Goal: Task Accomplishment & Management: Use online tool/utility

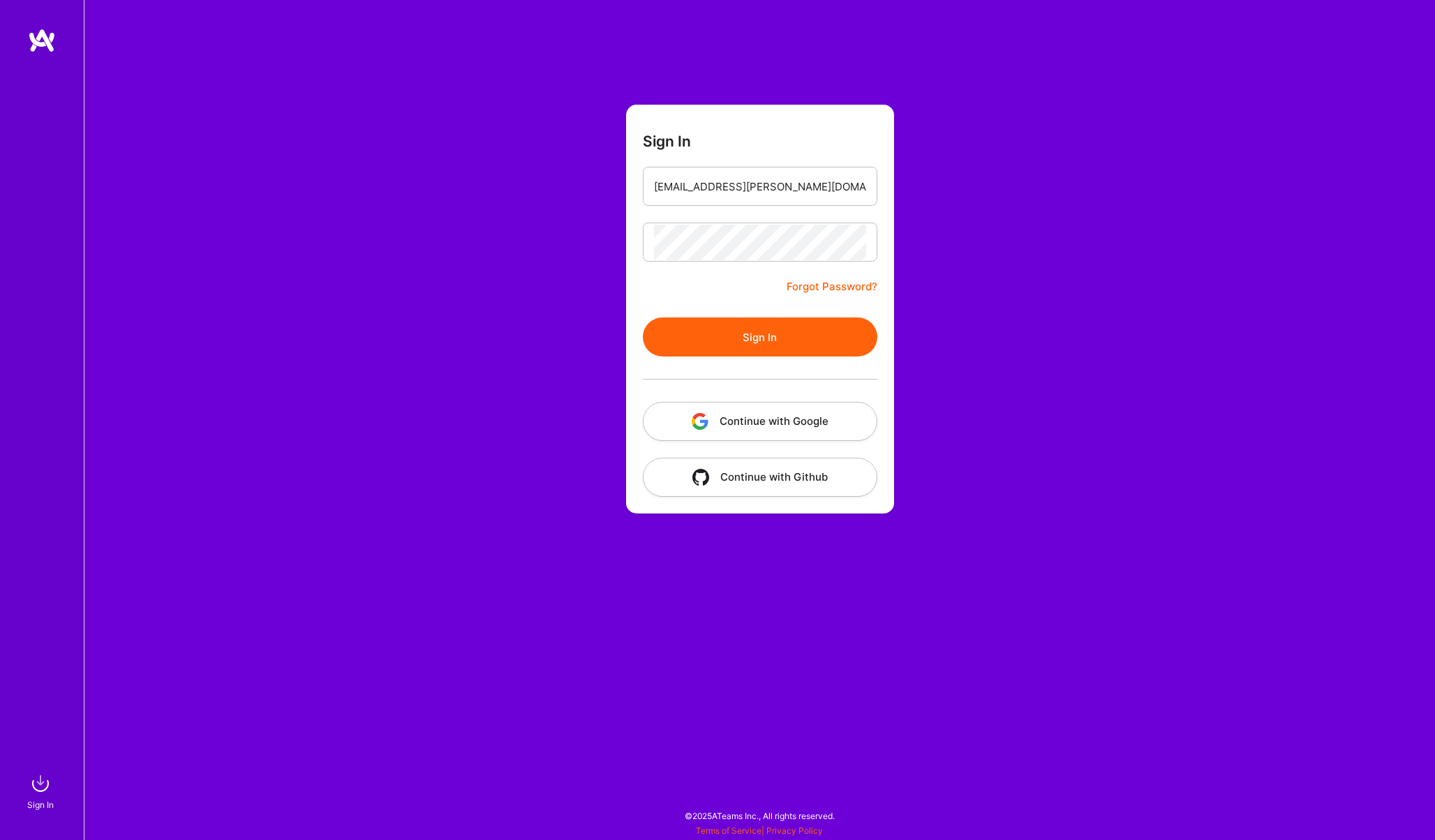
click at [707, 322] on button "Sign In" at bounding box center [760, 337] width 235 height 39
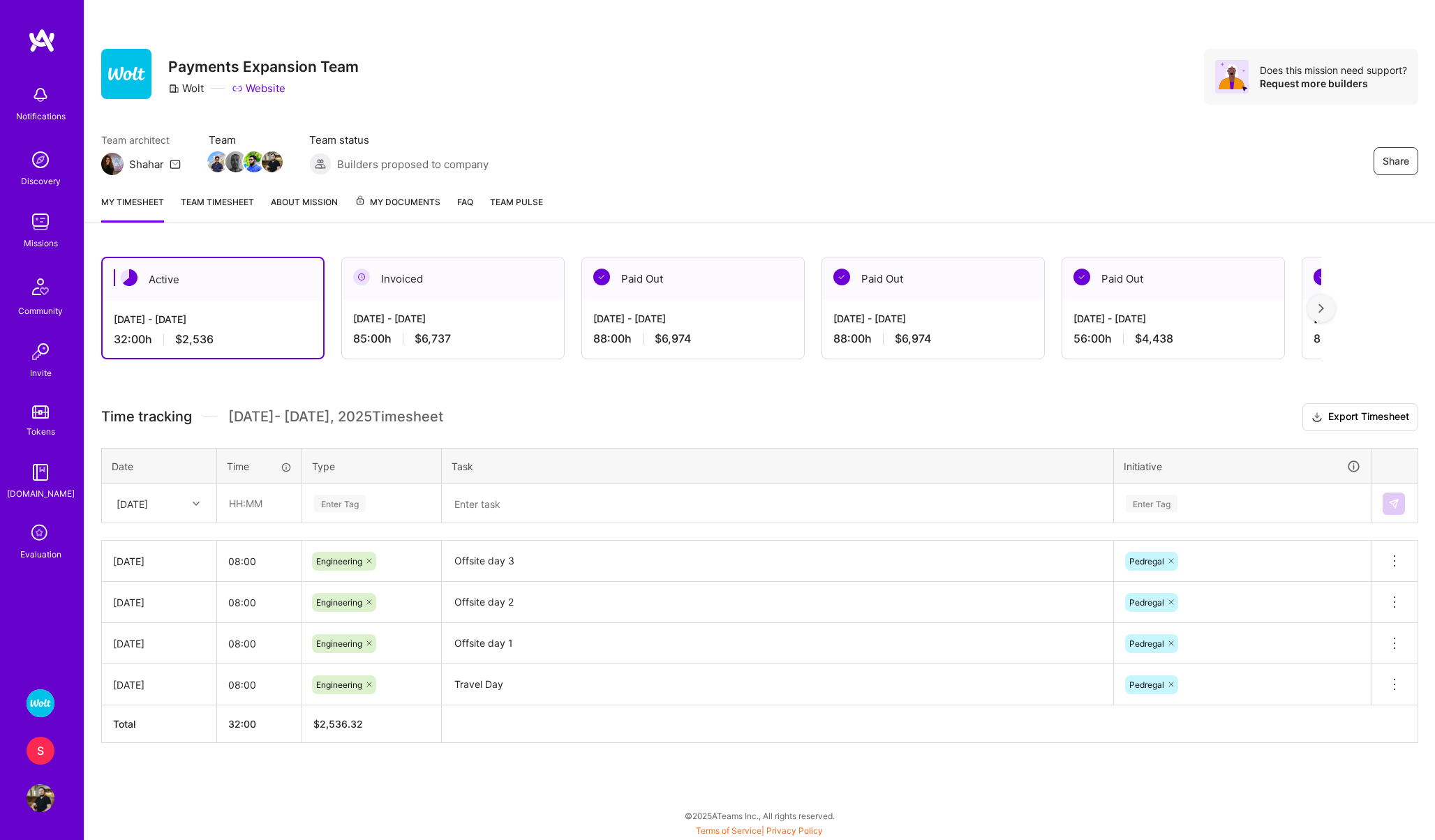
click at [132, 503] on div "[DATE]" at bounding box center [132, 503] width 31 height 14
click at [136, 679] on div "[DATE]" at bounding box center [159, 685] width 113 height 26
click at [235, 508] on input "text" at bounding box center [259, 503] width 83 height 37
type input "08:00"
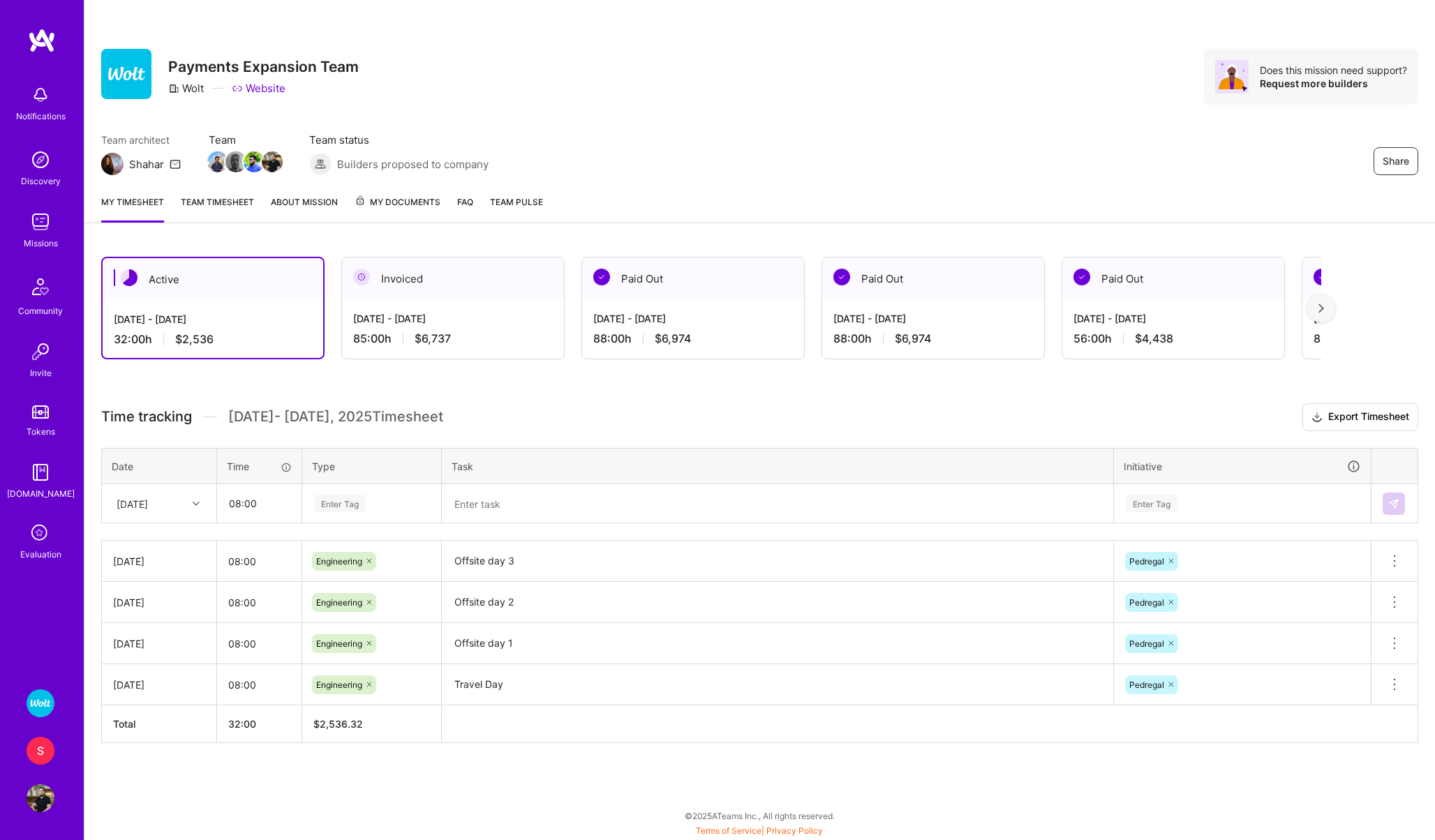
click at [321, 503] on div "Enter Tag" at bounding box center [340, 503] width 52 height 21
click at [355, 640] on span "Engineering" at bounding box center [340, 647] width 60 height 19
click at [495, 508] on textarea at bounding box center [778, 504] width 669 height 37
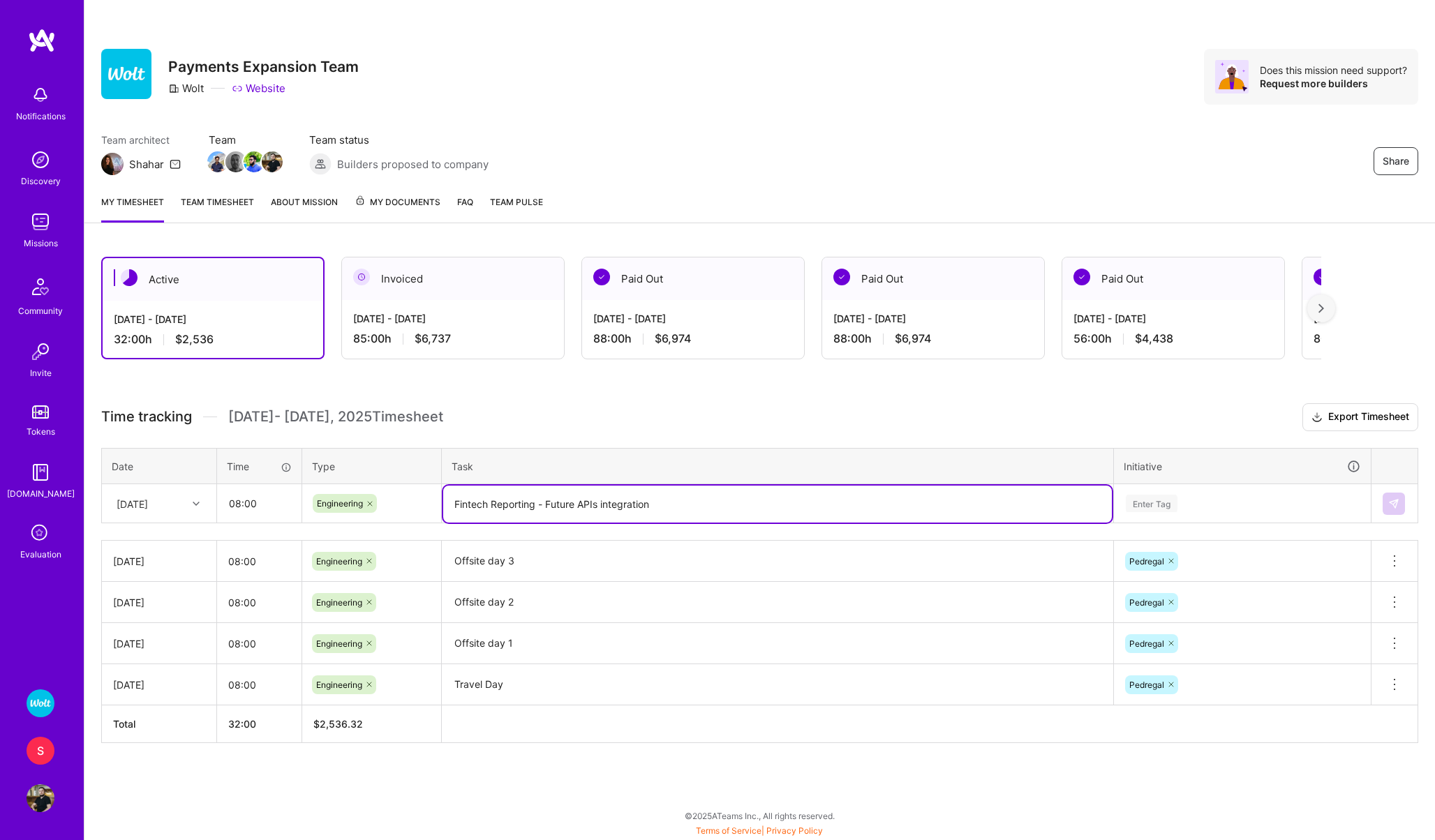
type textarea "Fintech Reporting - Future APIs integration"
click at [1139, 518] on div "Enter Tag" at bounding box center [1242, 504] width 255 height 37
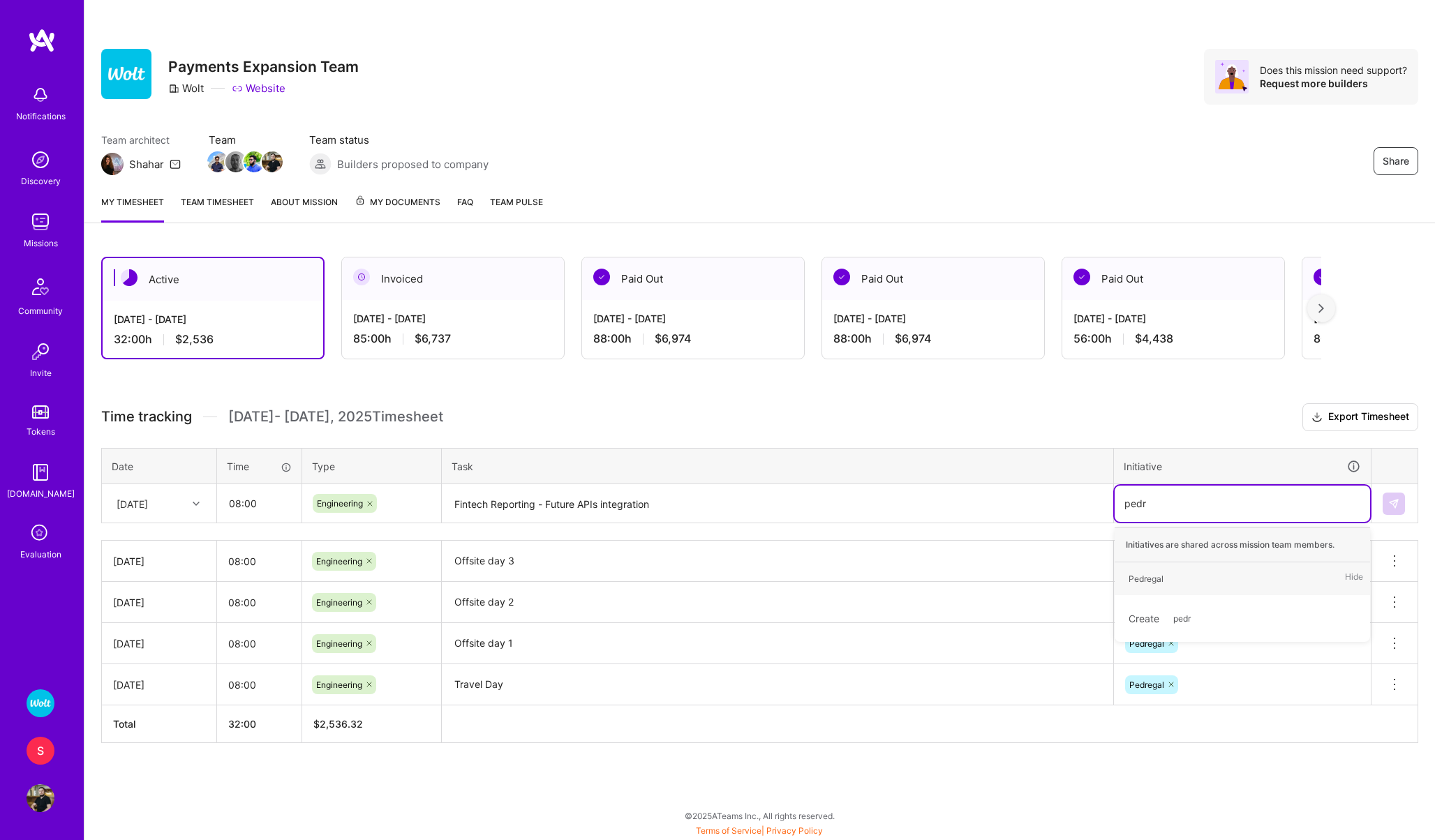
type input "pedre"
click at [1149, 582] on div "Pedregal" at bounding box center [1146, 578] width 35 height 14
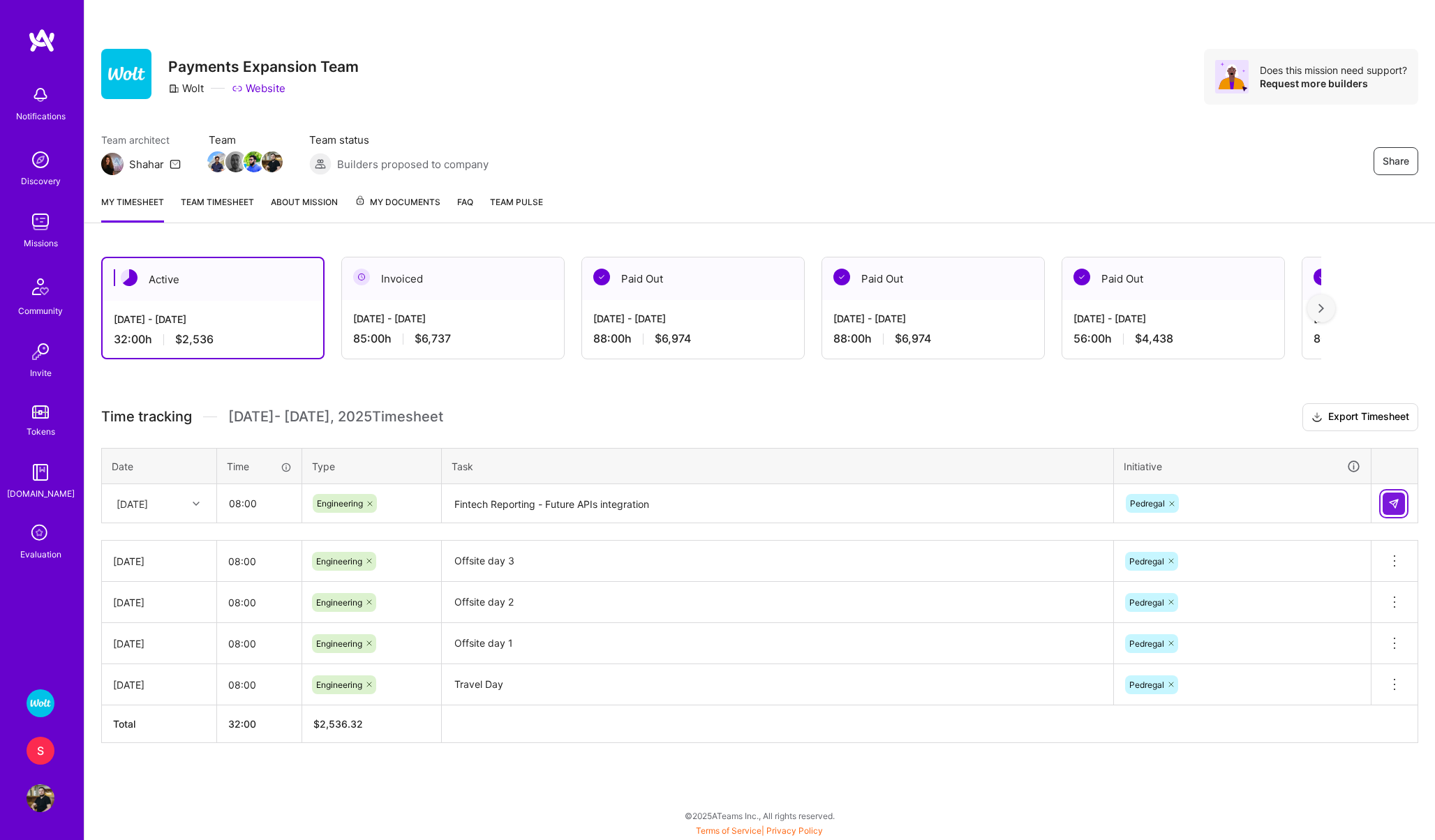
click at [1403, 507] on button at bounding box center [1393, 503] width 22 height 22
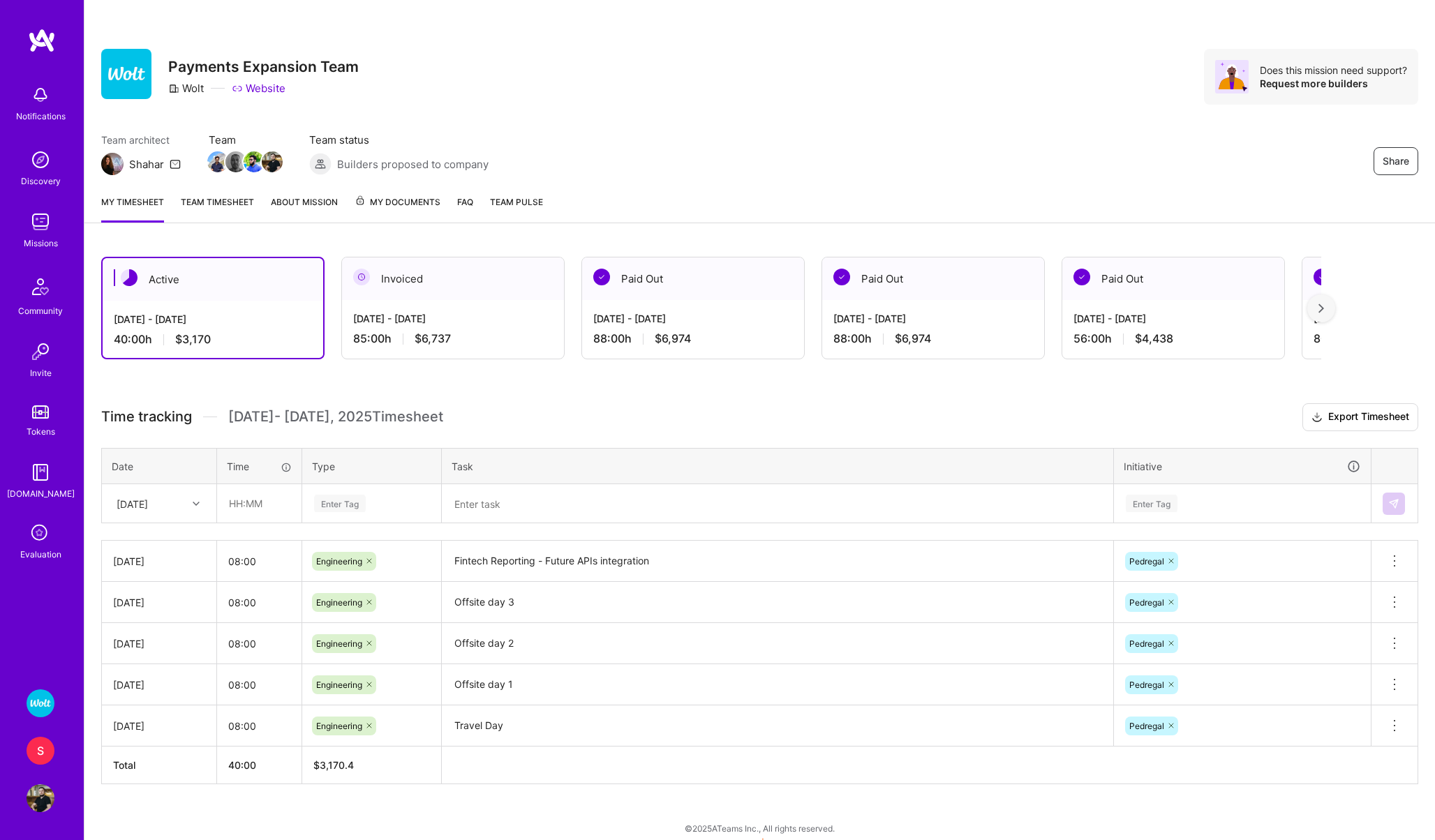
click at [37, 758] on div "S" at bounding box center [40, 750] width 28 height 28
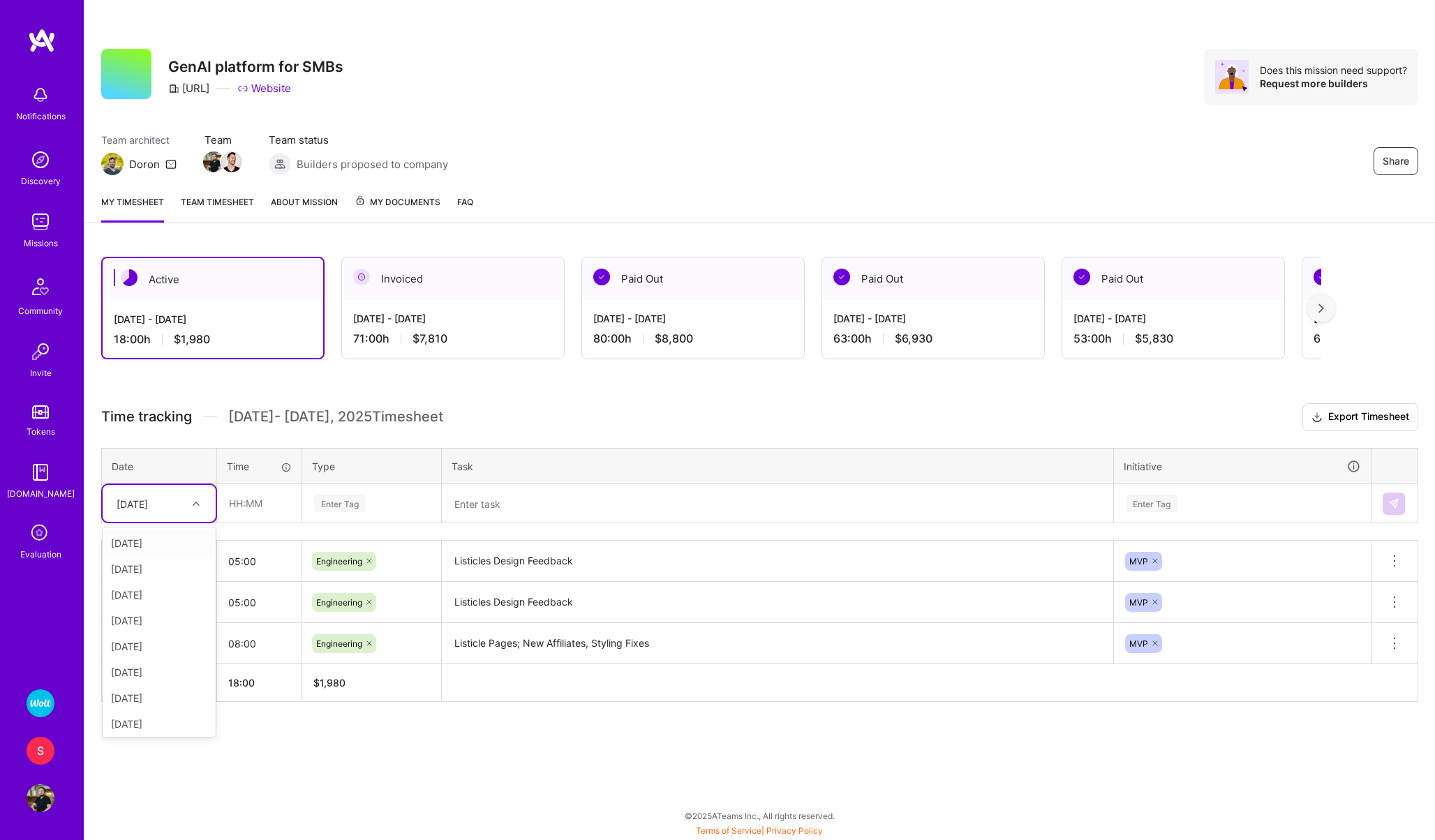
click at [148, 509] on div "[DATE]" at bounding box center [132, 503] width 31 height 14
click at [142, 683] on div "[DATE]" at bounding box center [159, 695] width 113 height 26
click at [238, 512] on input "text" at bounding box center [259, 503] width 83 height 37
type input "08:00"
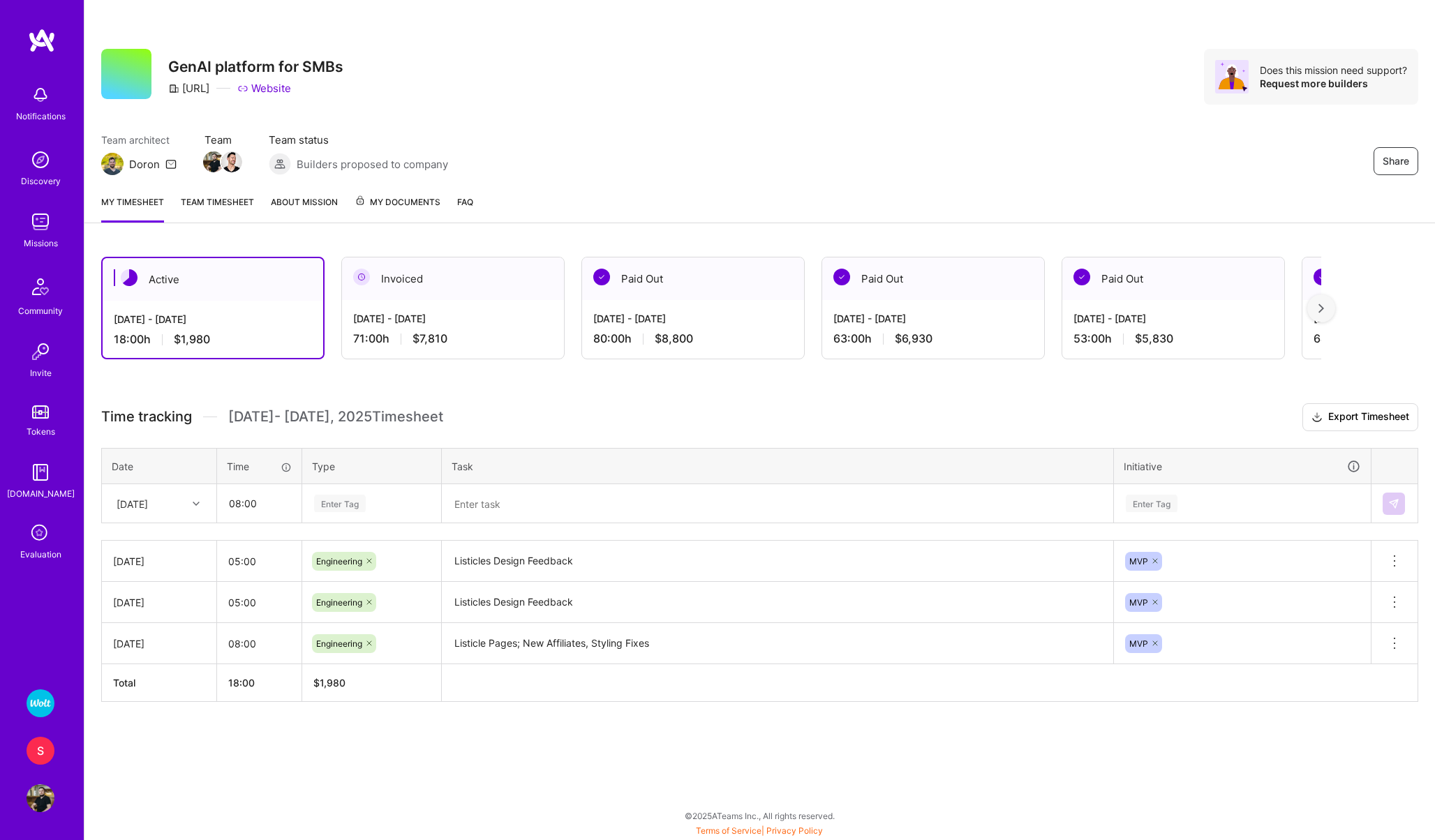
click at [337, 501] on div "Enter Tag" at bounding box center [340, 503] width 52 height 21
click at [337, 649] on span "Engineering" at bounding box center [340, 647] width 60 height 19
click at [485, 494] on textarea at bounding box center [778, 504] width 669 height 37
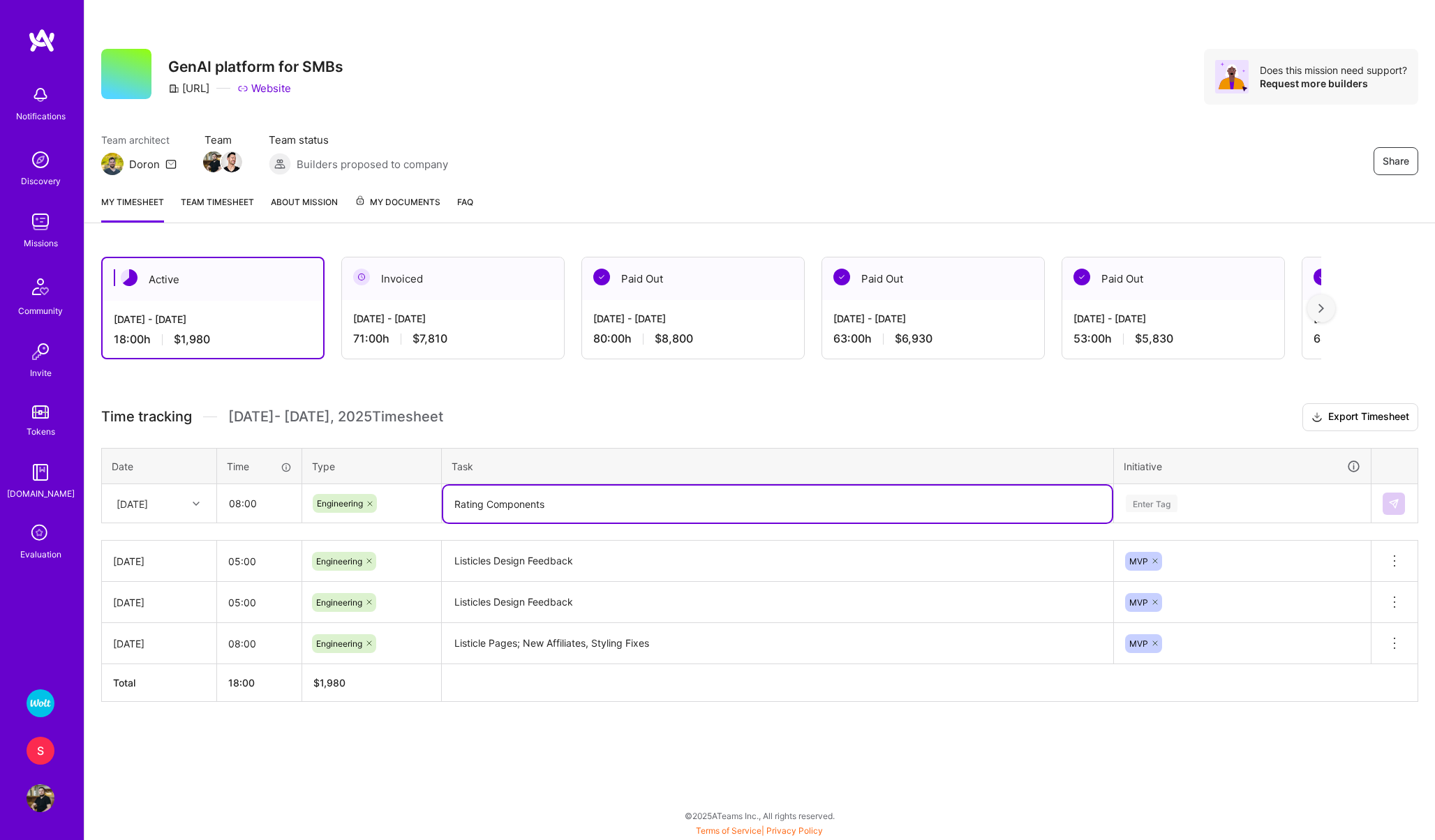
type textarea "Rating Components"
click at [1147, 498] on div "Enter Tag" at bounding box center [1152, 503] width 52 height 21
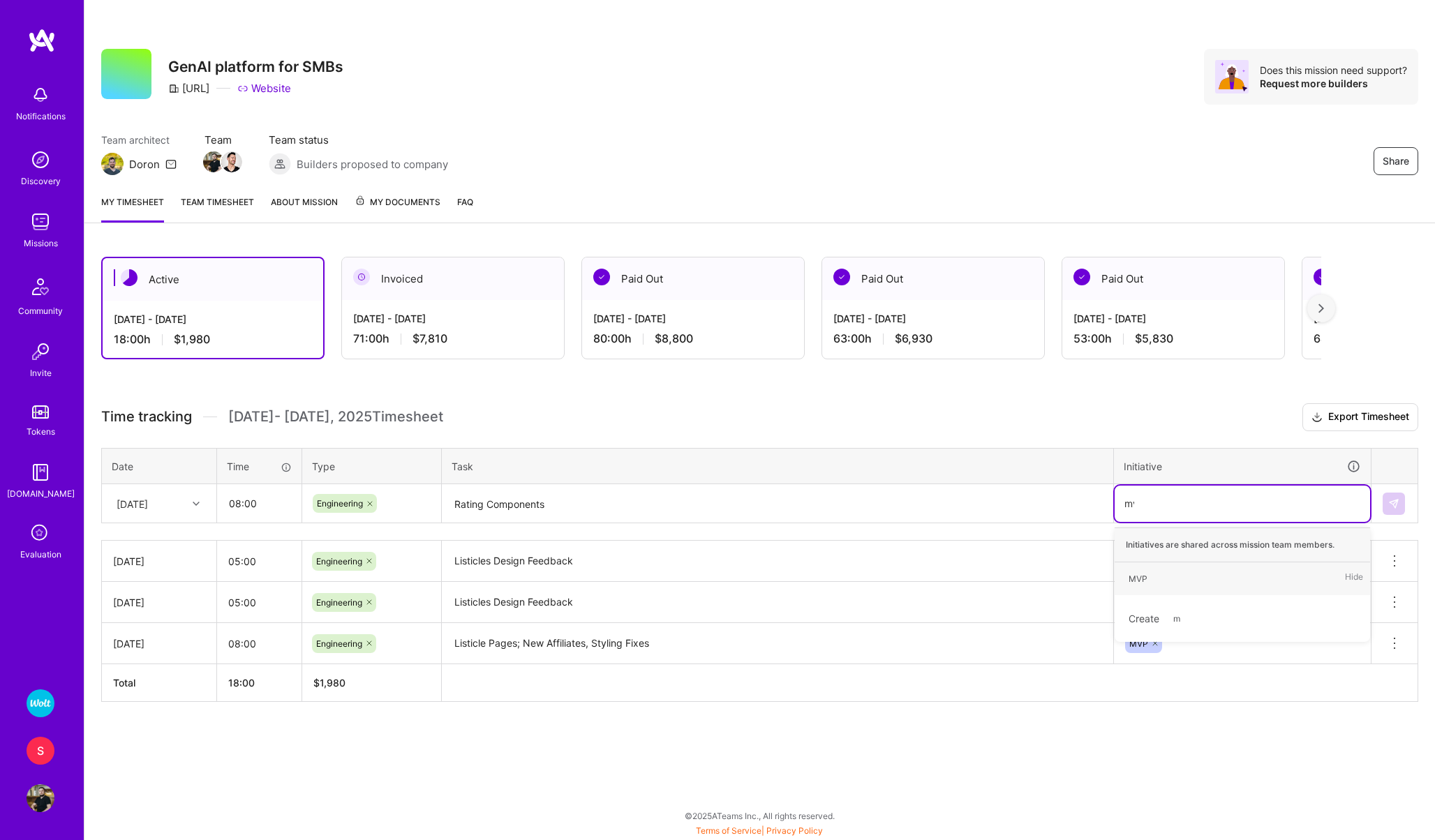
type input "mvp"
click at [1135, 568] on div "MVP Hide" at bounding box center [1242, 578] width 255 height 33
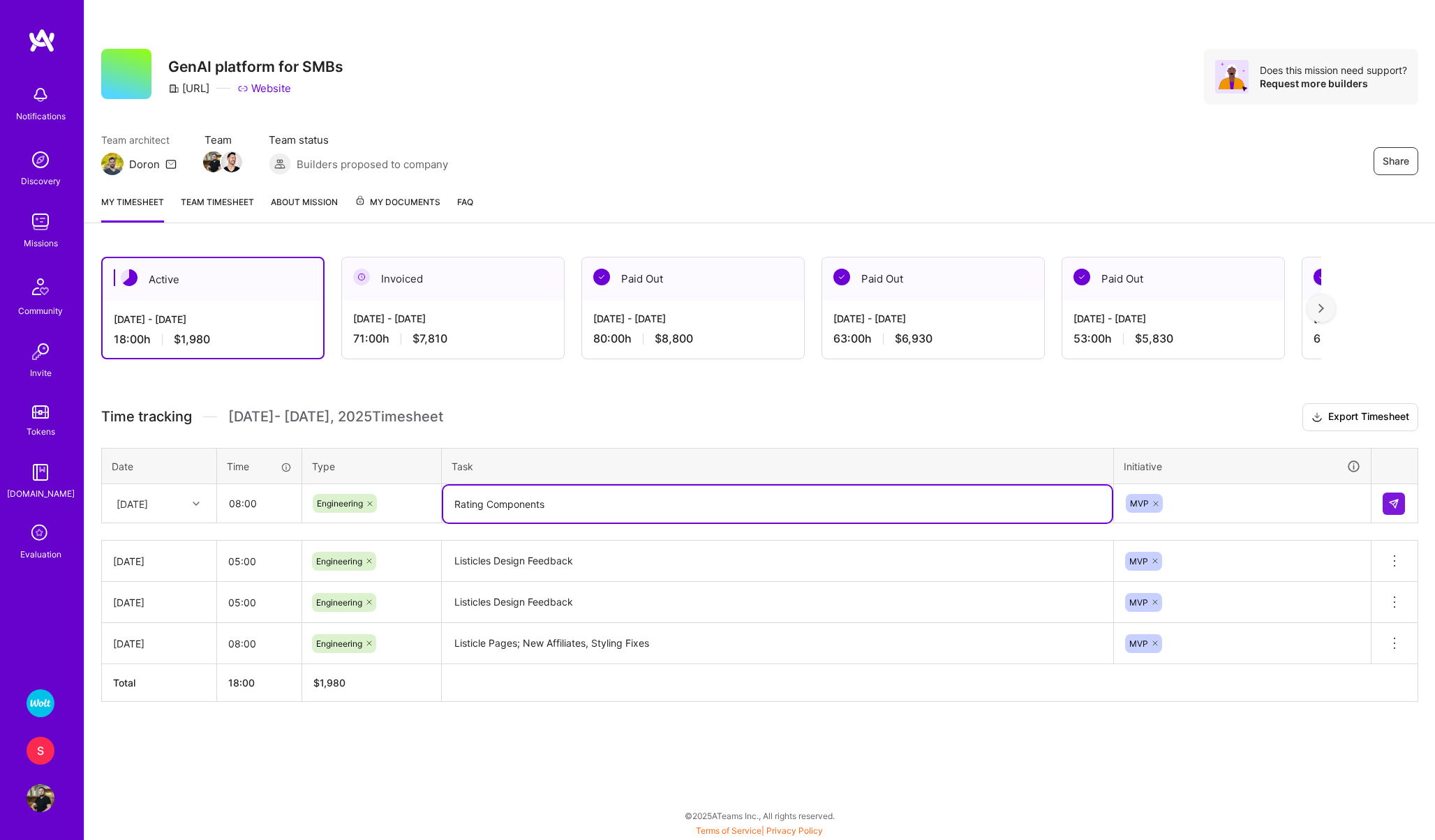
click at [451, 501] on textarea "Rating Components" at bounding box center [778, 504] width 669 height 37
click at [593, 504] on textarea "Rating Components" at bounding box center [778, 504] width 669 height 37
type textarea "Rating Components, Small Improvements in Alternatives UI"
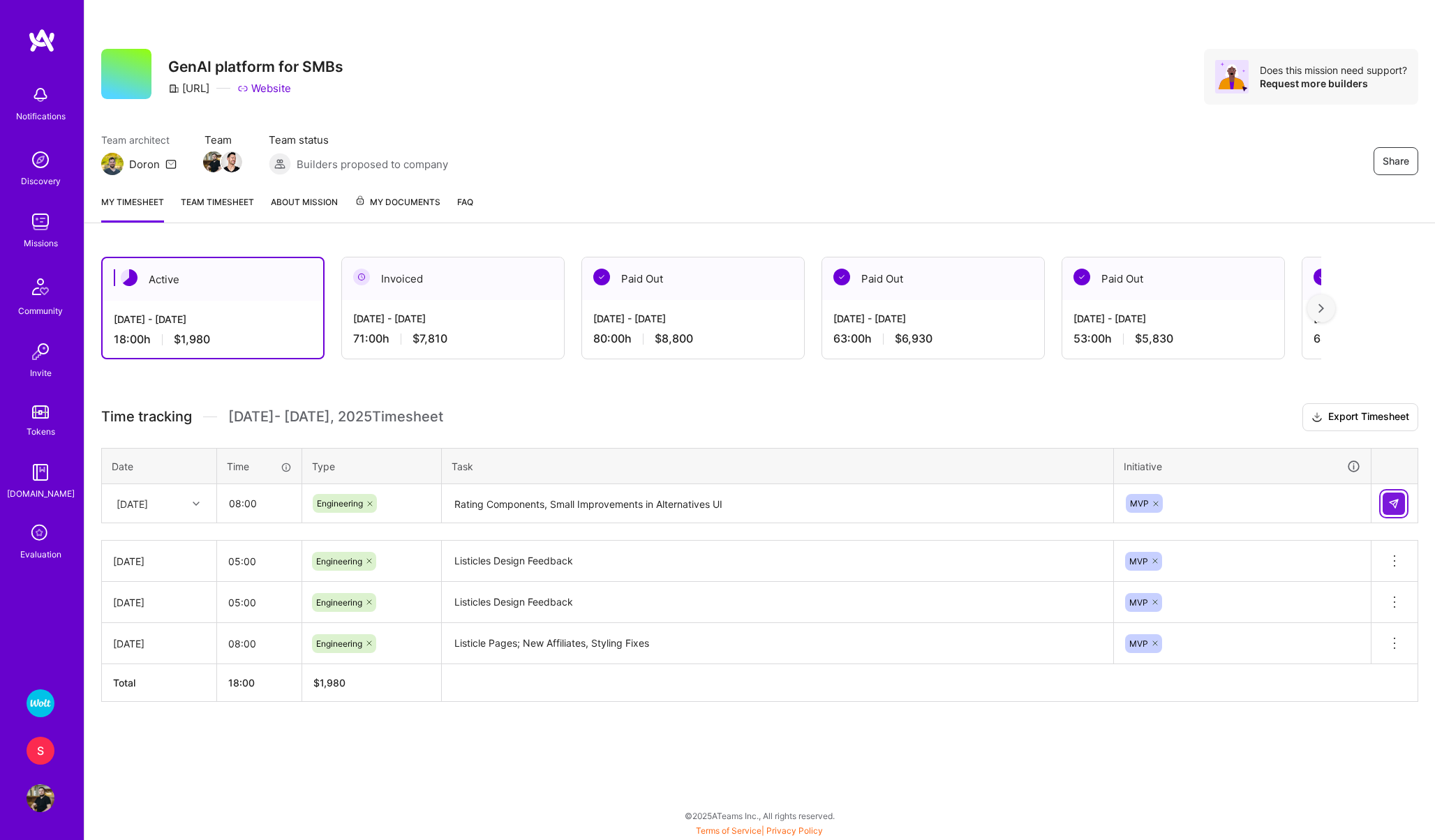
click at [1389, 500] on img at bounding box center [1393, 503] width 11 height 11
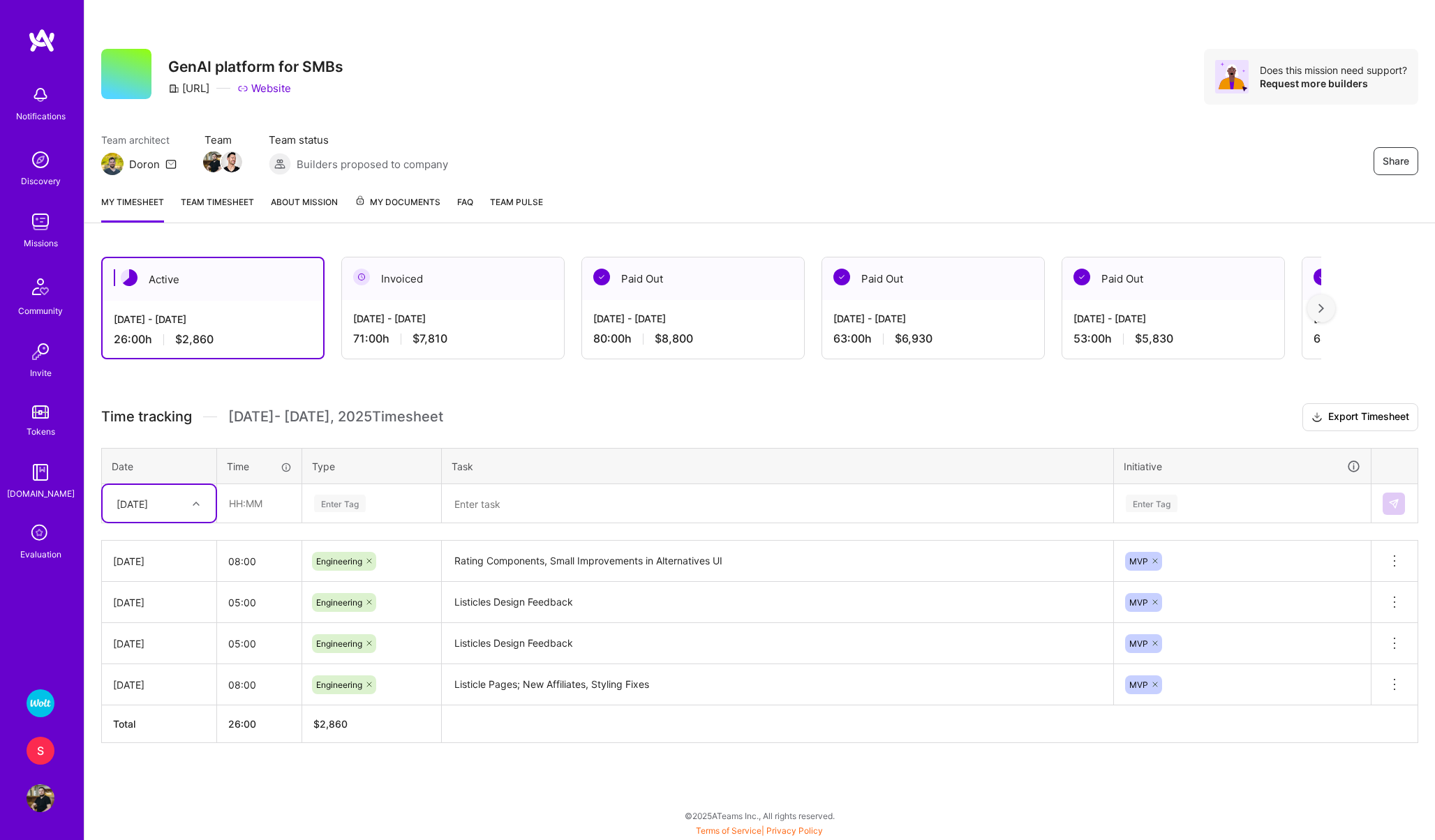
click at [148, 503] on div "[DATE]" at bounding box center [132, 503] width 31 height 14
click at [123, 645] on div "[DATE]" at bounding box center [159, 647] width 113 height 26
click at [246, 512] on input "text" at bounding box center [259, 503] width 83 height 37
type input "05:00"
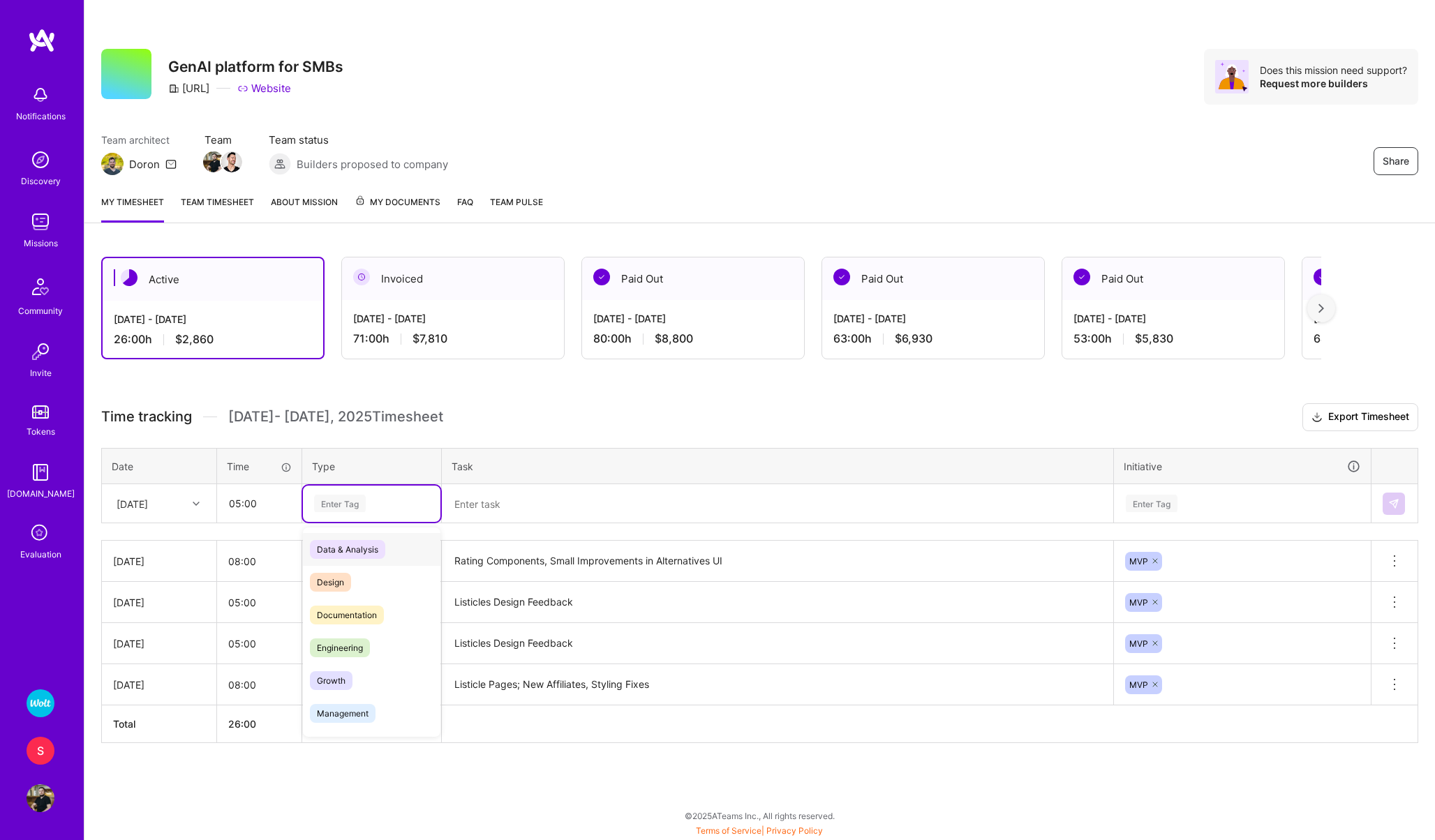
click at [352, 502] on div "Enter Tag" at bounding box center [340, 503] width 52 height 21
click at [337, 640] on span "Engineering" at bounding box center [340, 647] width 60 height 19
click at [480, 491] on textarea at bounding box center [778, 504] width 669 height 37
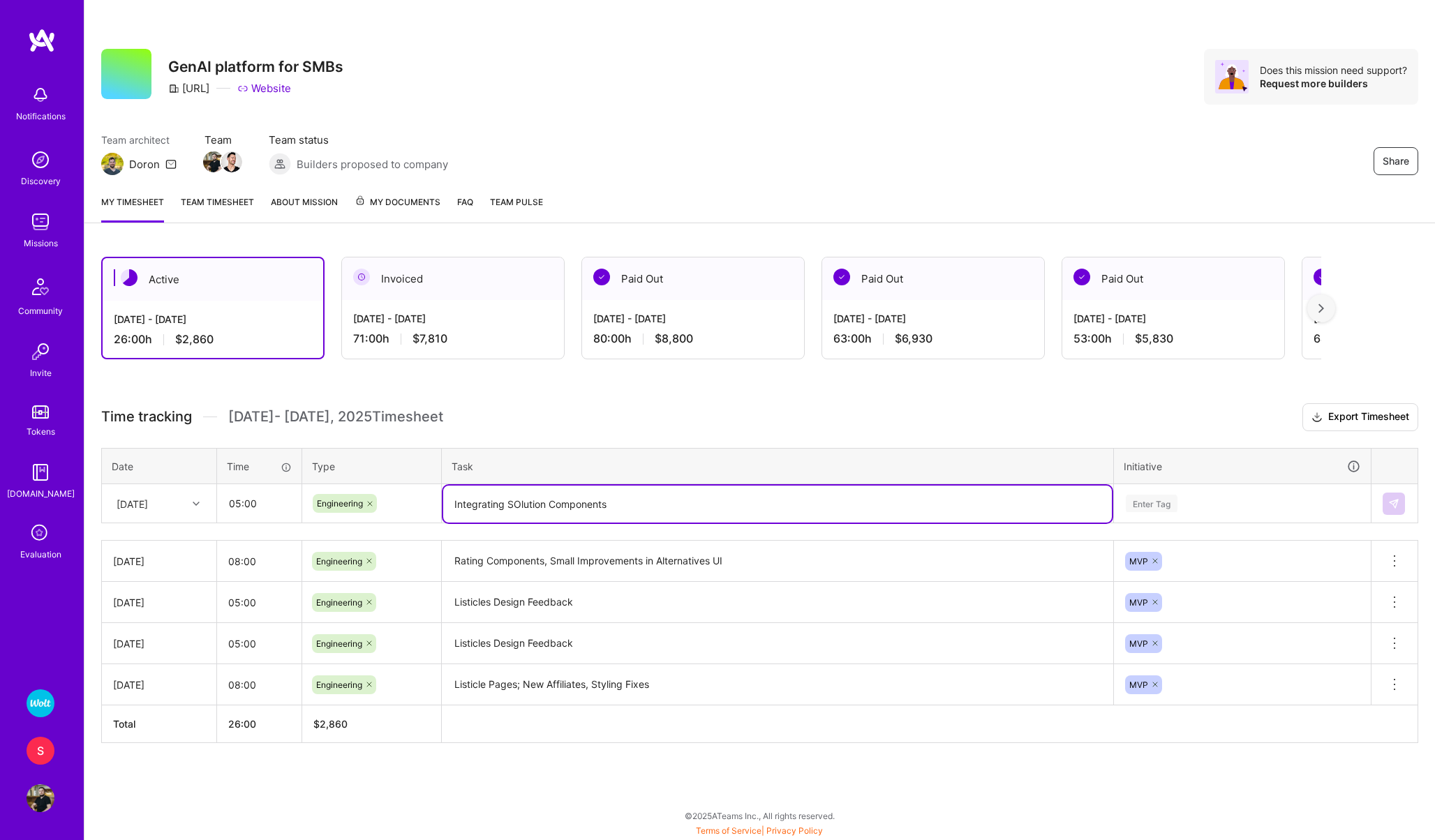
click at [518, 506] on textarea "Integrating SOlution Components" at bounding box center [778, 504] width 669 height 37
click at [641, 498] on textarea "Integrating Solution Components" at bounding box center [778, 504] width 669 height 37
click at [602, 506] on textarea "Integrating Solution Components with Alternative Pages" at bounding box center [778, 504] width 669 height 37
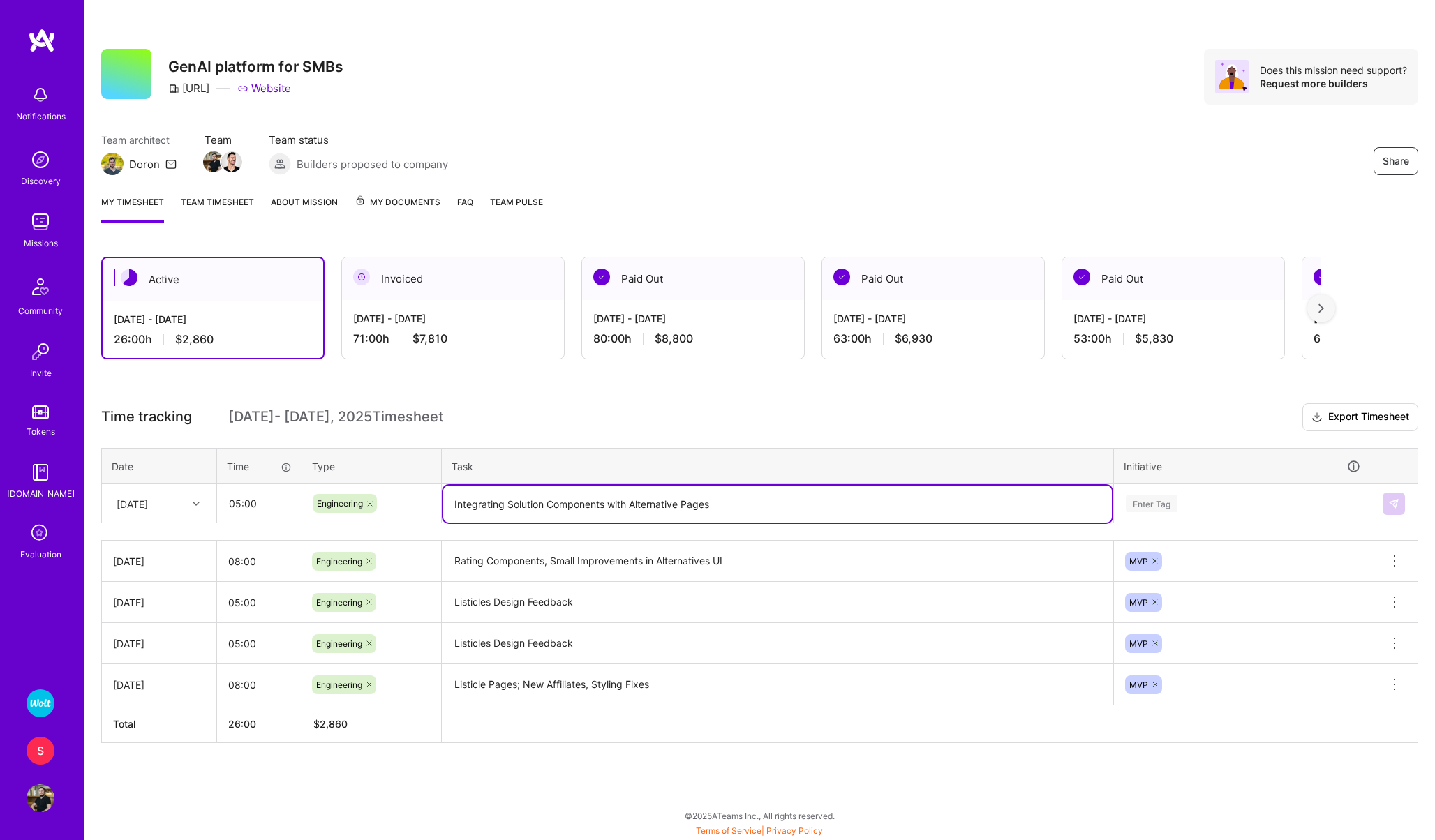
type textarea "Integrating Solution Components with Alternative Pages"
click at [1136, 510] on div "Enter Tag" at bounding box center [1152, 503] width 52 height 21
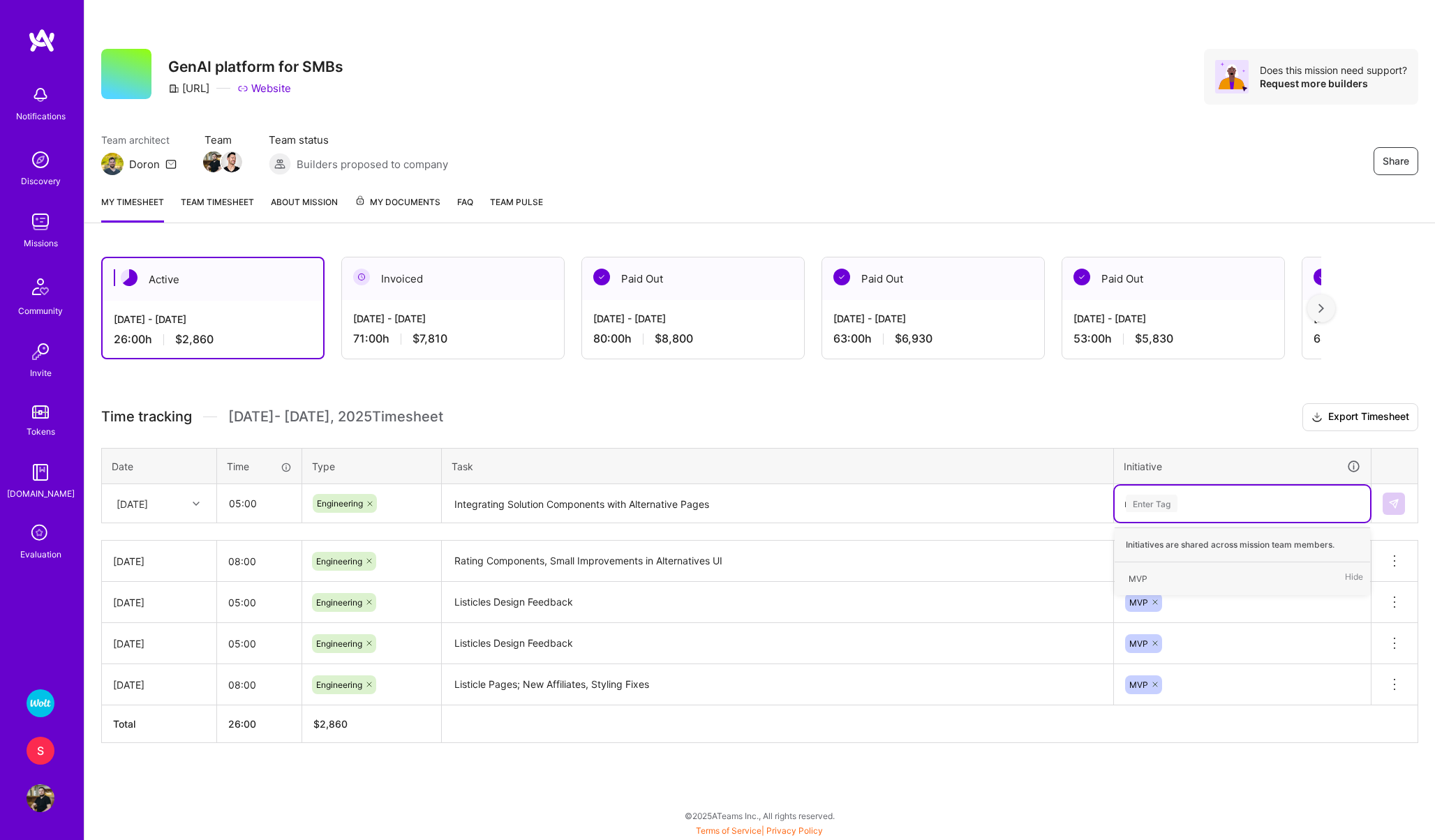
type input "mvp"
click at [1139, 570] on span "MVP" at bounding box center [1137, 579] width 33 height 19
click at [1394, 499] on img at bounding box center [1393, 503] width 11 height 11
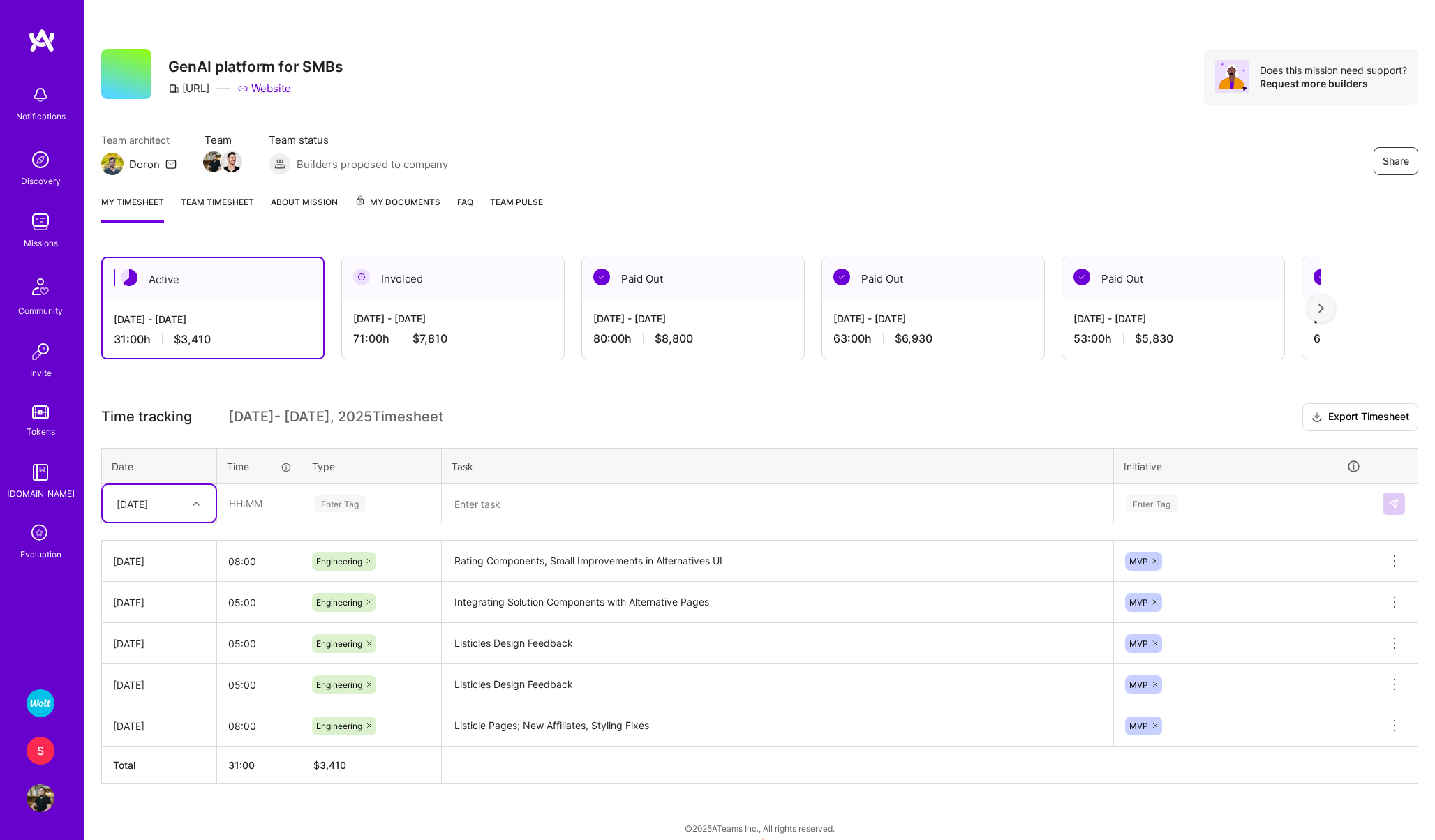
click at [138, 497] on div "[DATE]" at bounding box center [132, 503] width 31 height 14
click at [126, 640] on div "[DATE]" at bounding box center [159, 647] width 113 height 26
click at [255, 509] on input "text" at bounding box center [259, 503] width 83 height 37
type input "05:00"
click at [343, 497] on div "Enter Tag" at bounding box center [340, 503] width 52 height 21
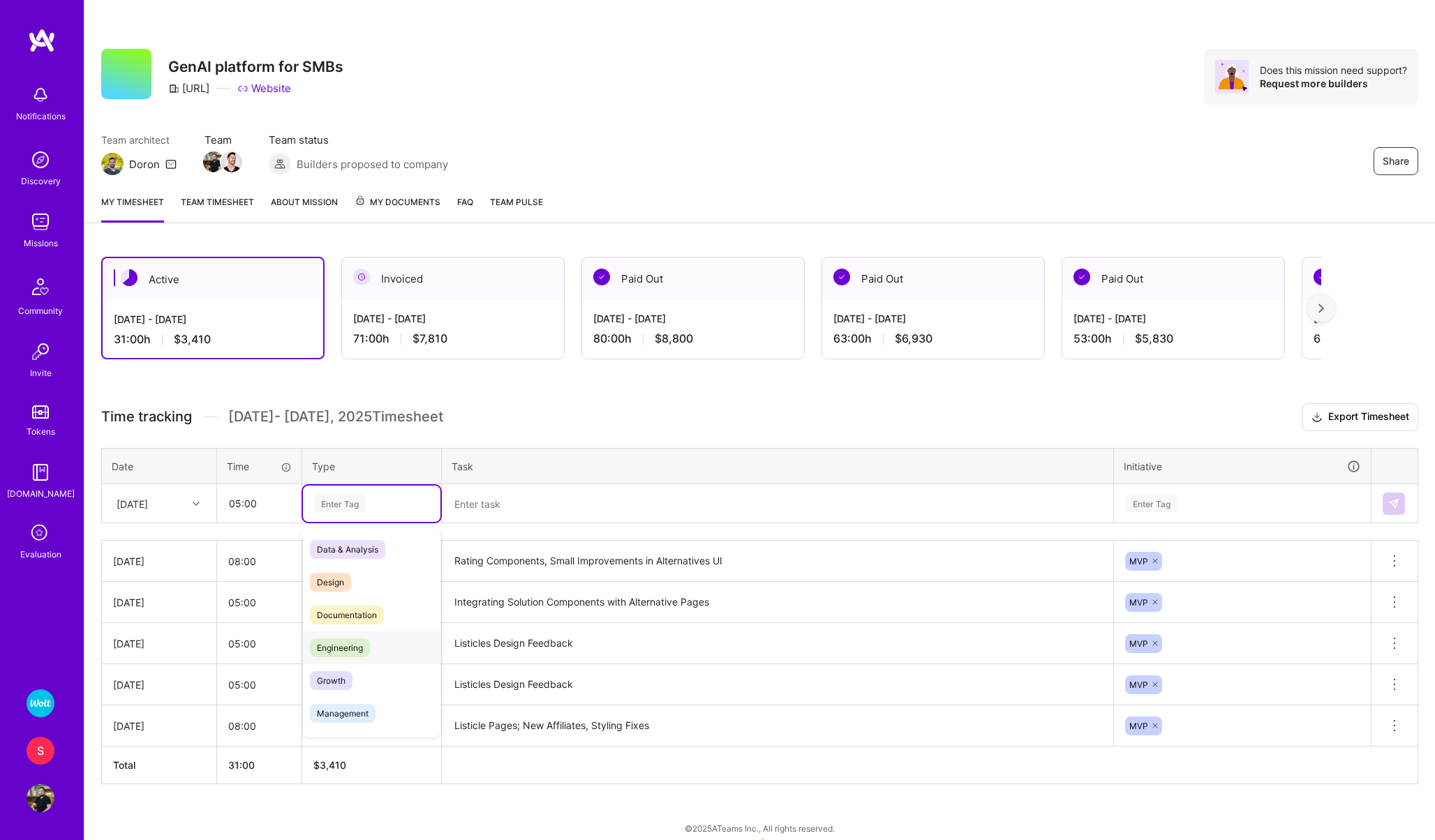
click at [343, 655] on span "Engineering" at bounding box center [340, 647] width 60 height 19
click at [478, 489] on textarea at bounding box center [778, 504] width 669 height 37
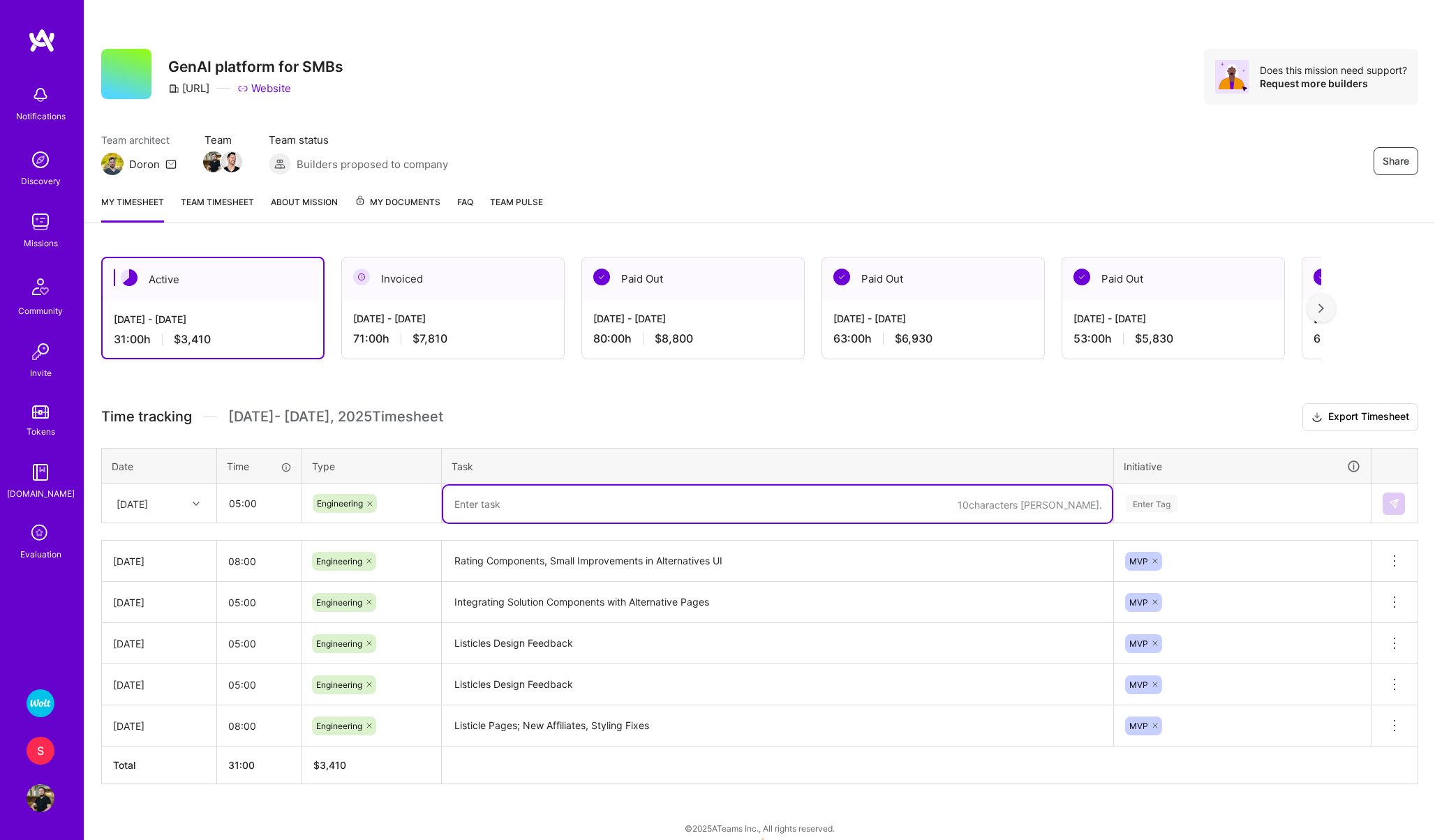
paste textarea "Integrating Solution Components with Alternative Pages"
type textarea "Integrating Solution Components with Alternative Pages"
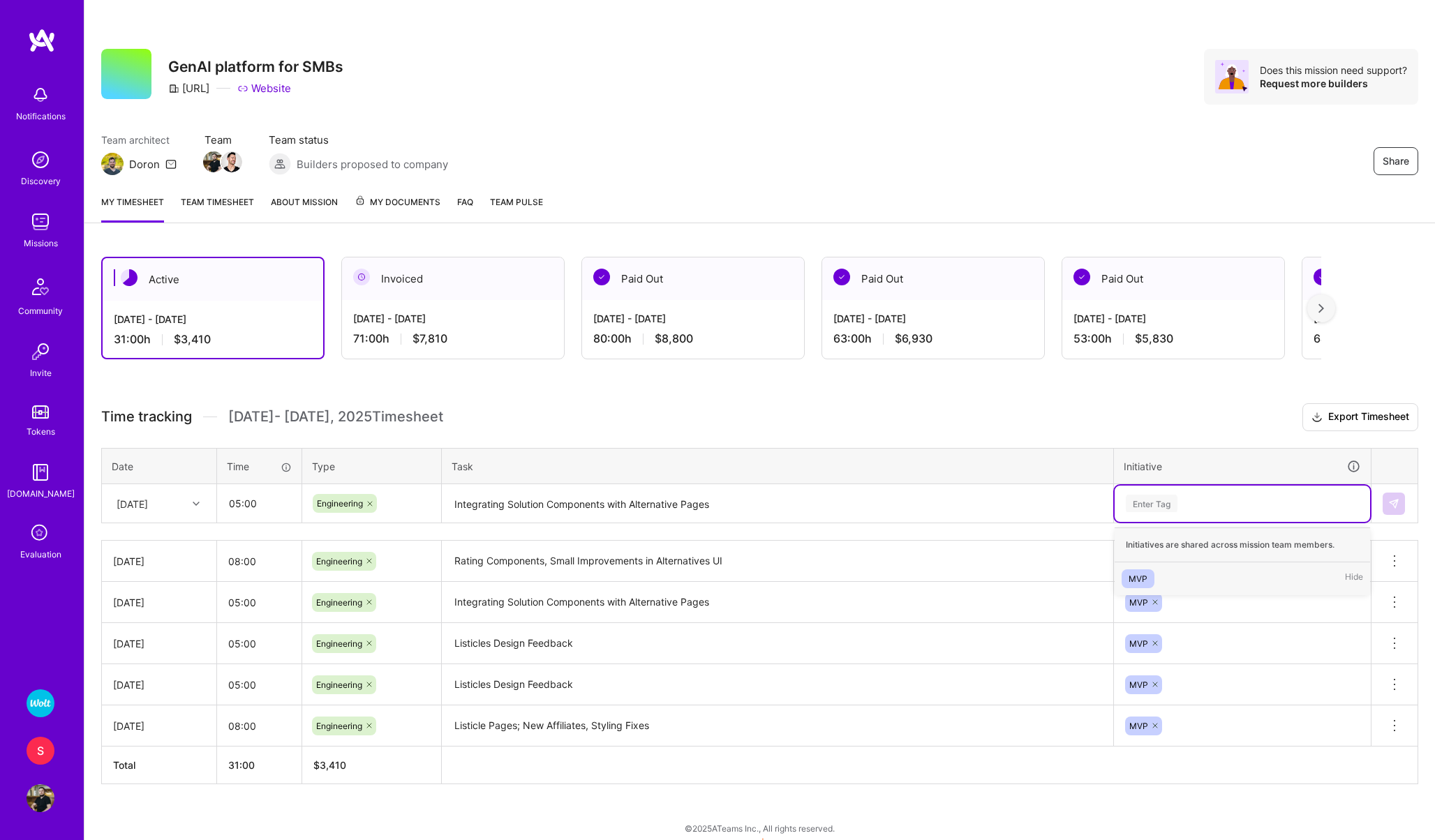
click at [1151, 509] on div "Enter Tag" at bounding box center [1152, 503] width 52 height 21
click at [1136, 573] on div "MVP" at bounding box center [1137, 578] width 19 height 14
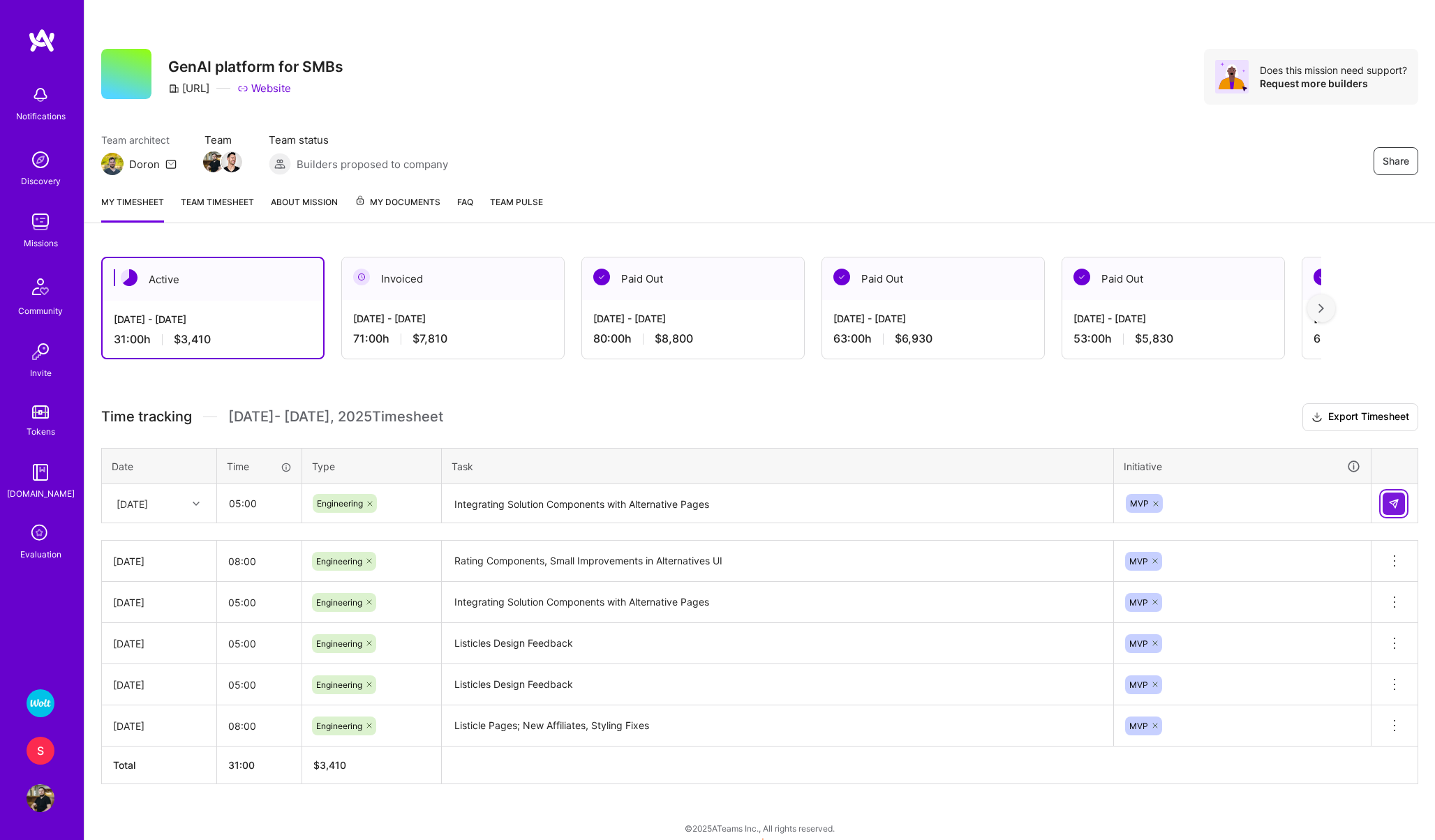
click at [1395, 502] on img at bounding box center [1393, 503] width 11 height 11
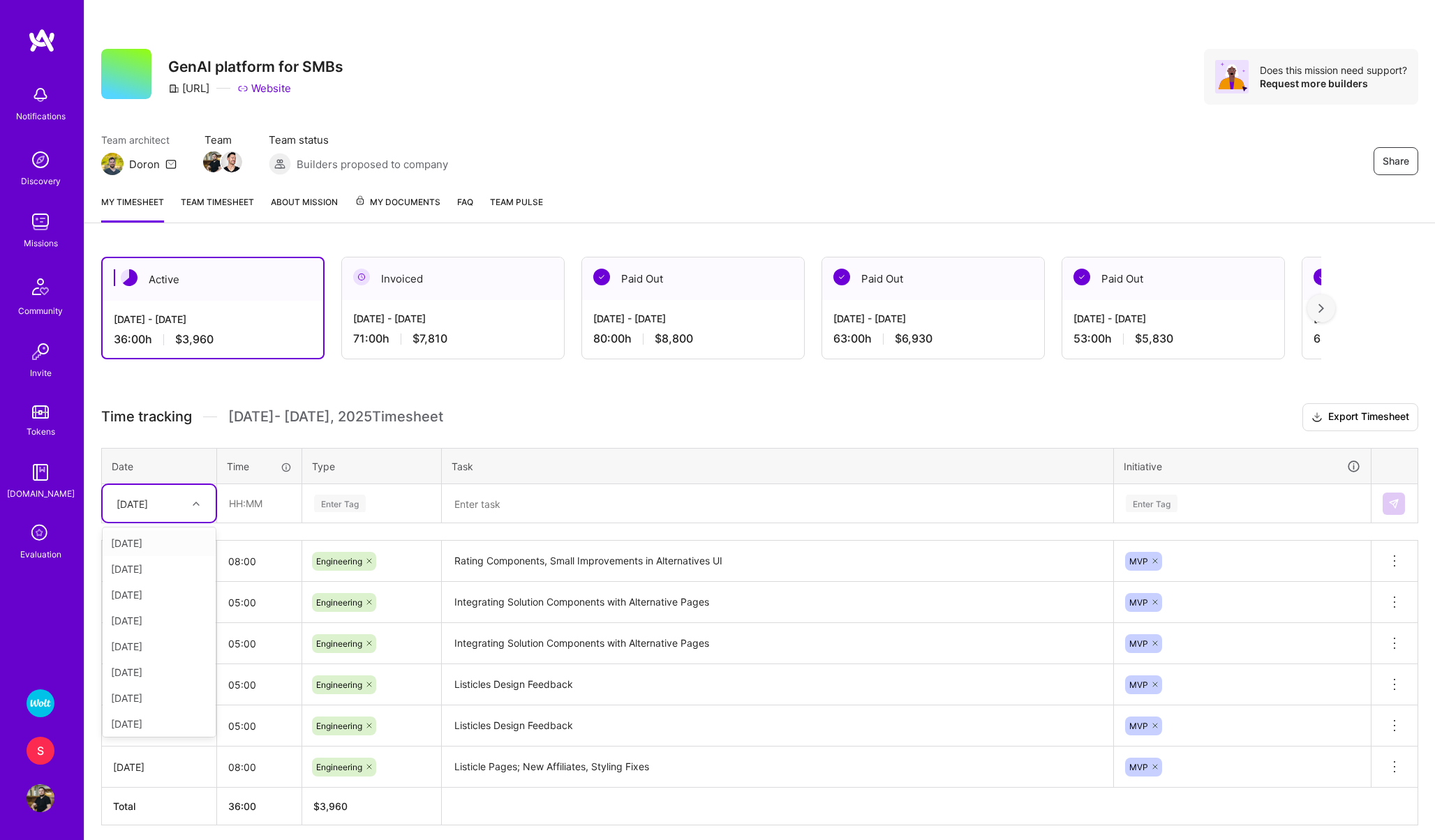
click at [148, 505] on div "[DATE]" at bounding box center [132, 503] width 31 height 14
click at [139, 671] on div "[DATE]" at bounding box center [159, 672] width 113 height 26
click at [242, 506] on input "text" at bounding box center [259, 503] width 83 height 37
type input "05:00"
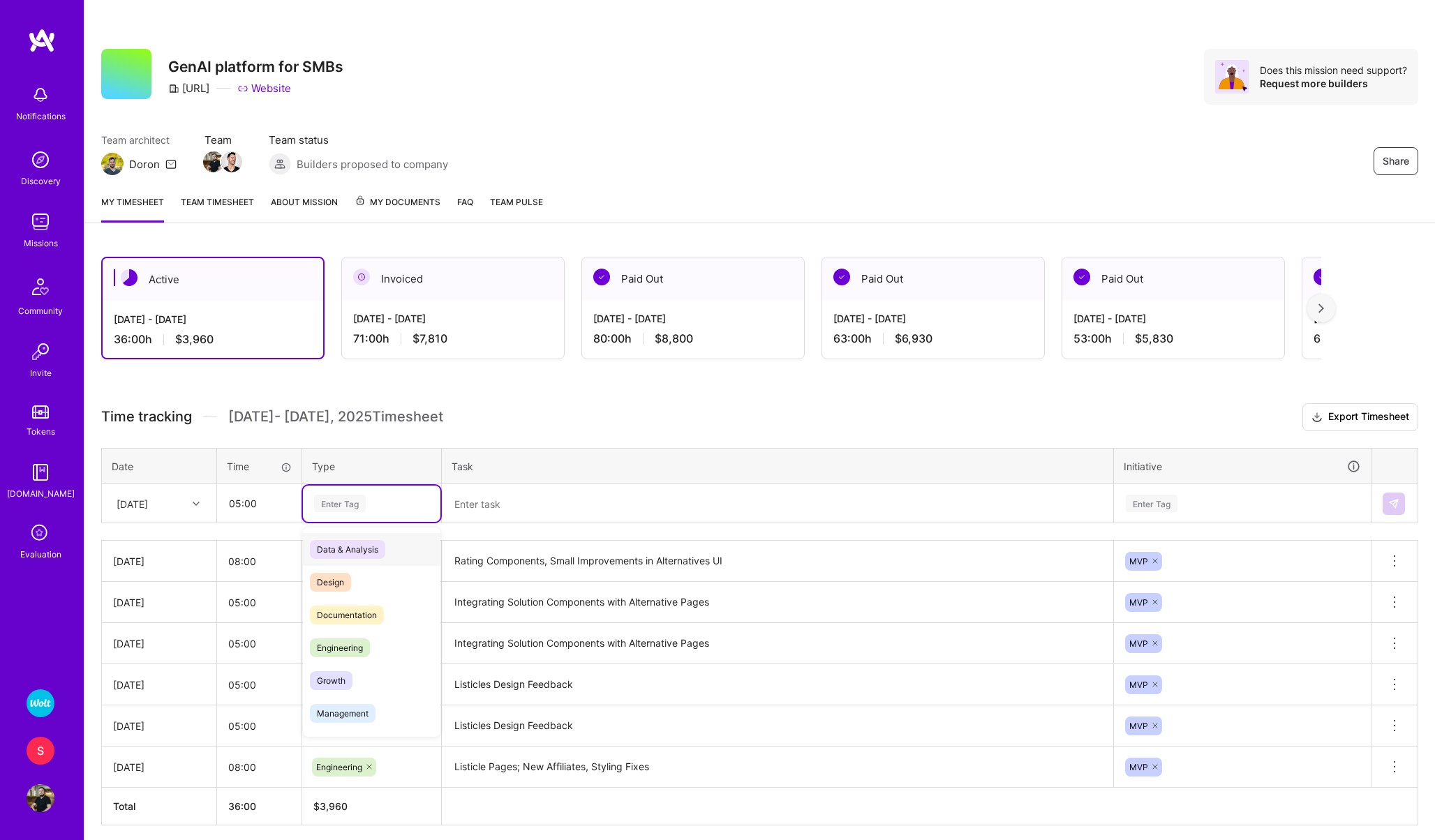
click at [324, 493] on div "Enter Tag" at bounding box center [372, 504] width 137 height 37
click at [334, 641] on span "Engineering" at bounding box center [340, 647] width 60 height 19
click at [485, 500] on textarea at bounding box center [778, 504] width 669 height 37
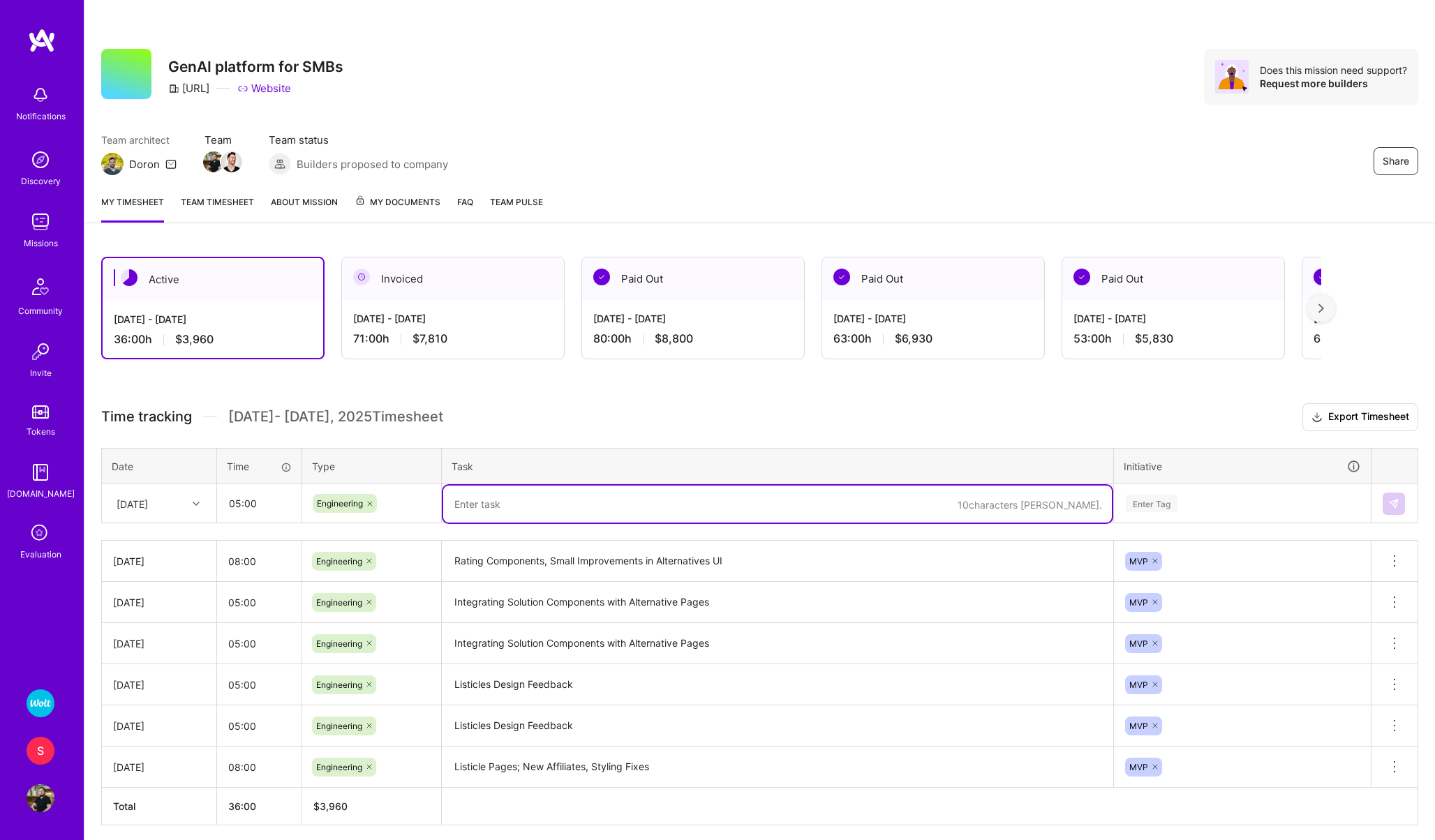
paste textarea "Integrating Solution Components with Alternative Pages"
type textarea "Integrating Solution Components with Alternative Pages"
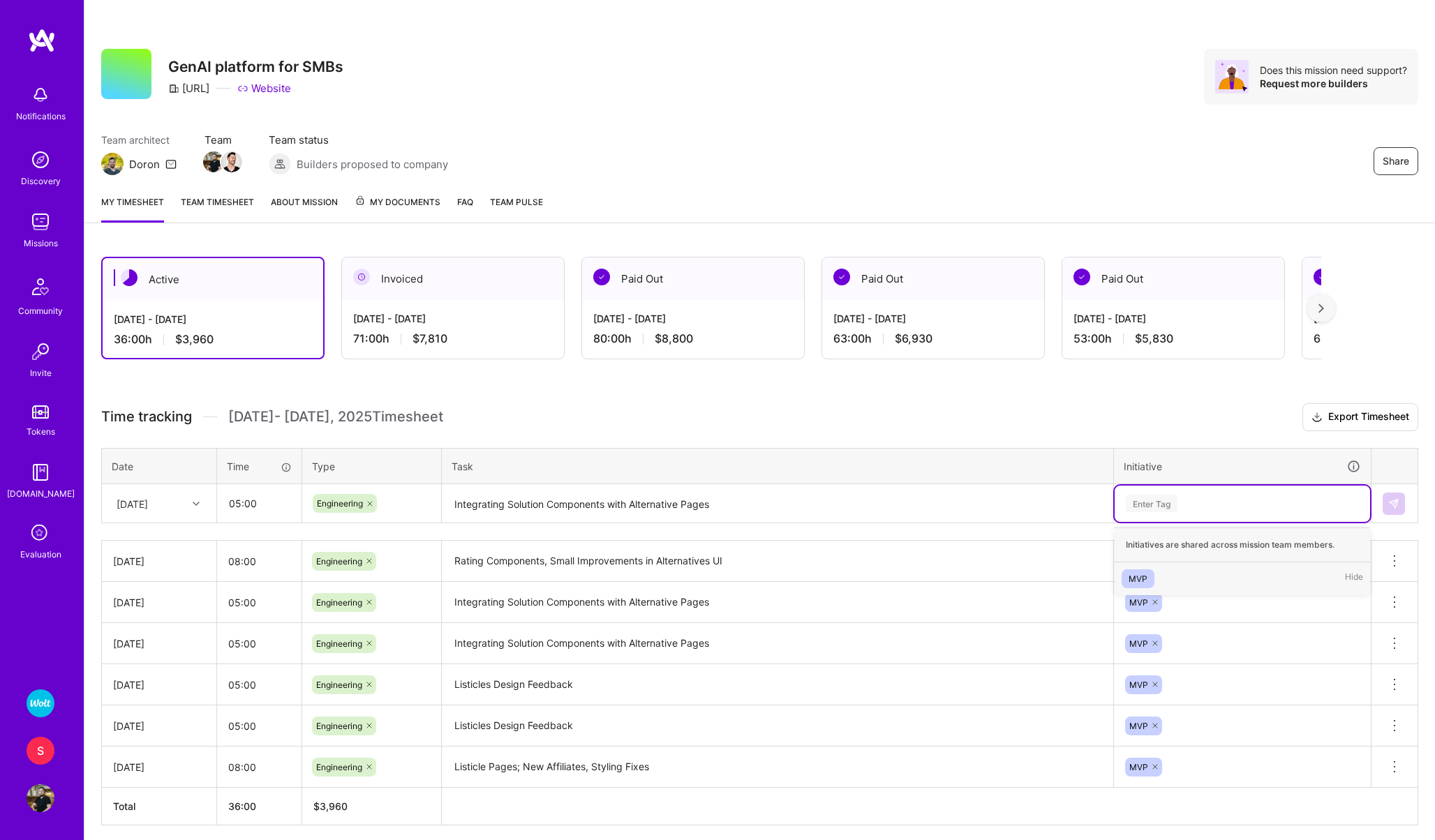
click at [1127, 495] on div "Enter Tag" at bounding box center [1152, 503] width 52 height 21
click at [1144, 571] on div "MVP" at bounding box center [1137, 578] width 19 height 14
click at [1389, 503] on img at bounding box center [1393, 503] width 11 height 11
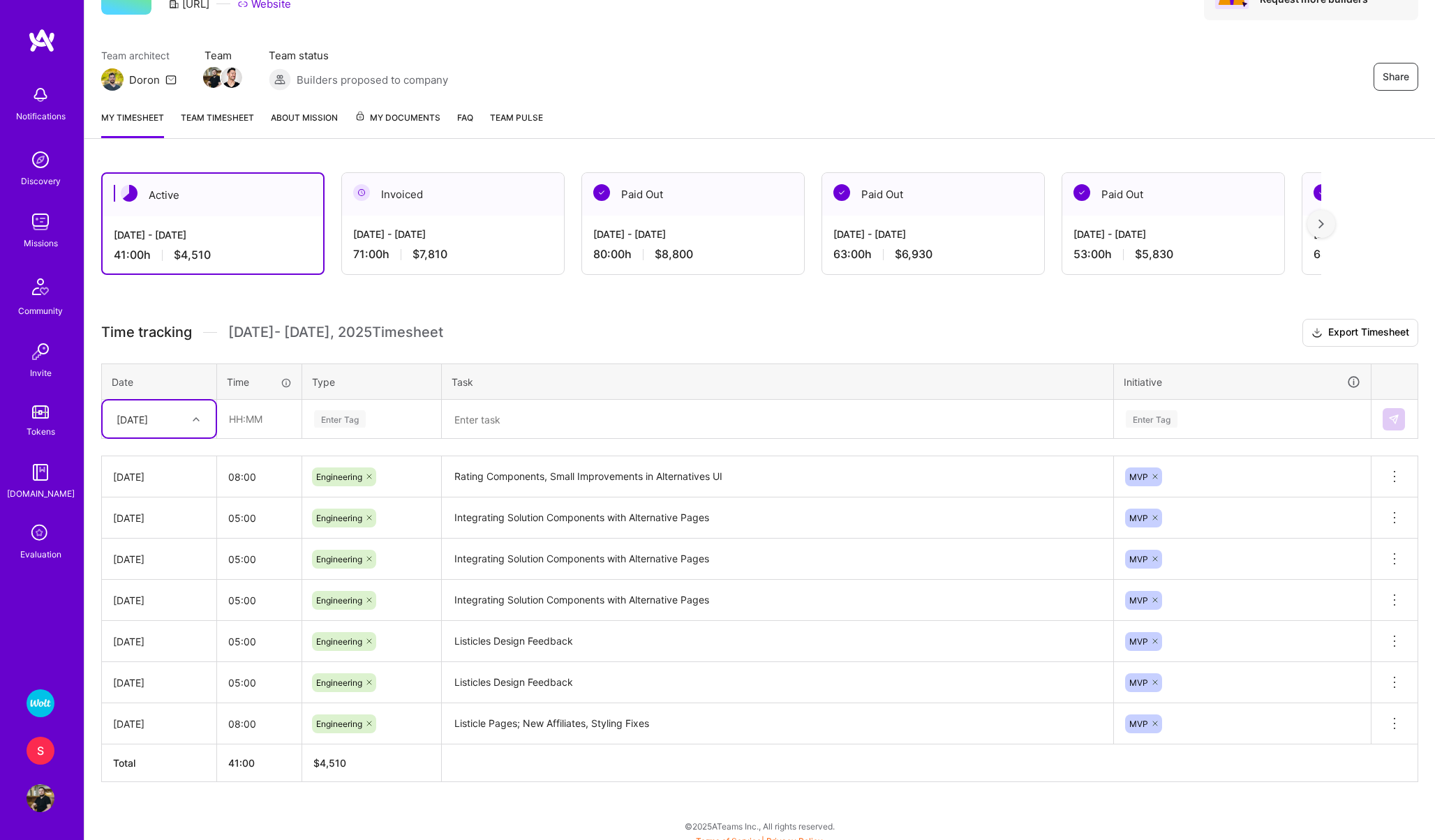
scroll to position [94, 0]
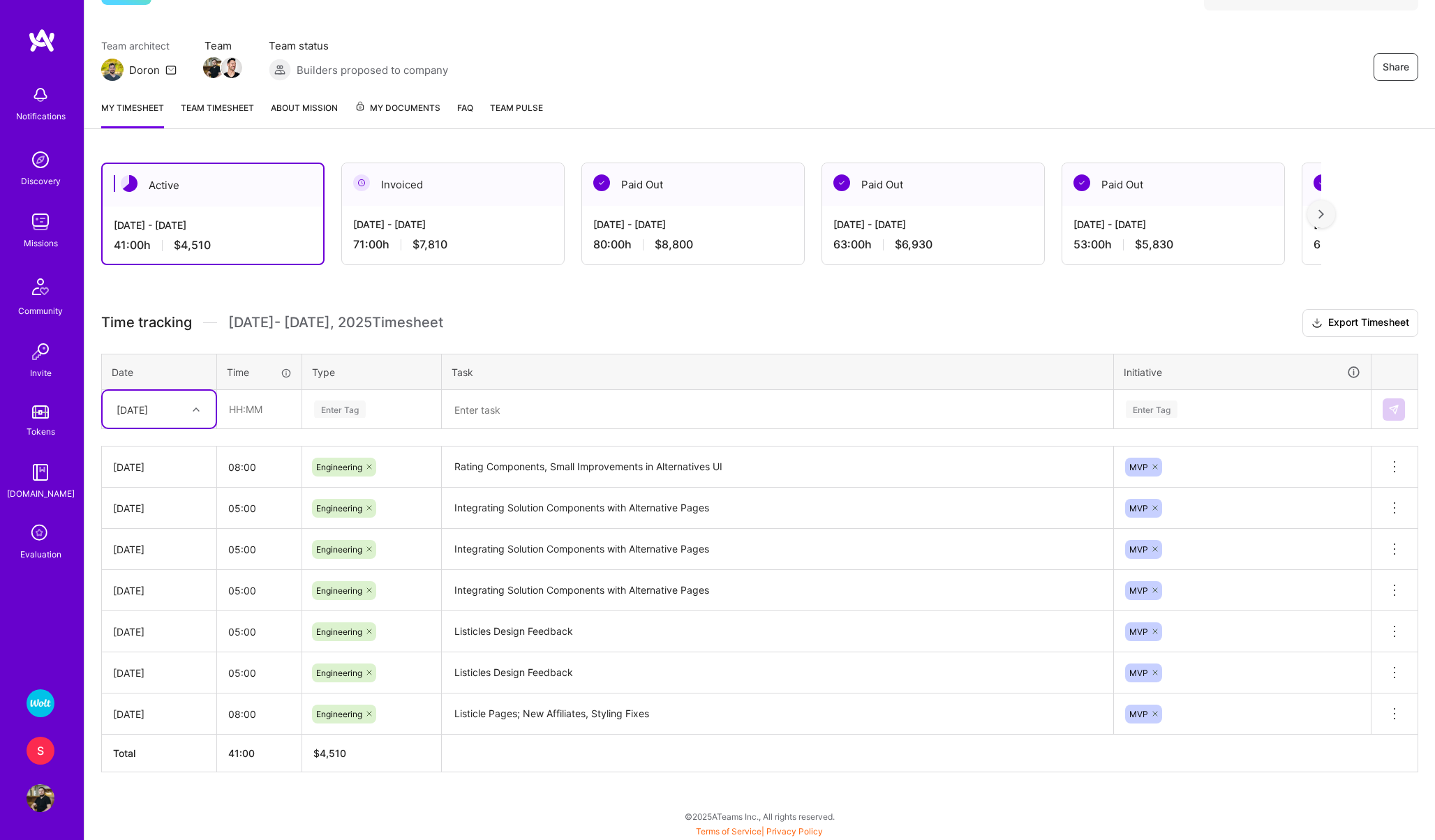
click at [513, 592] on textarea "Integrating Solution Components with Alternative Pages" at bounding box center [778, 590] width 669 height 38
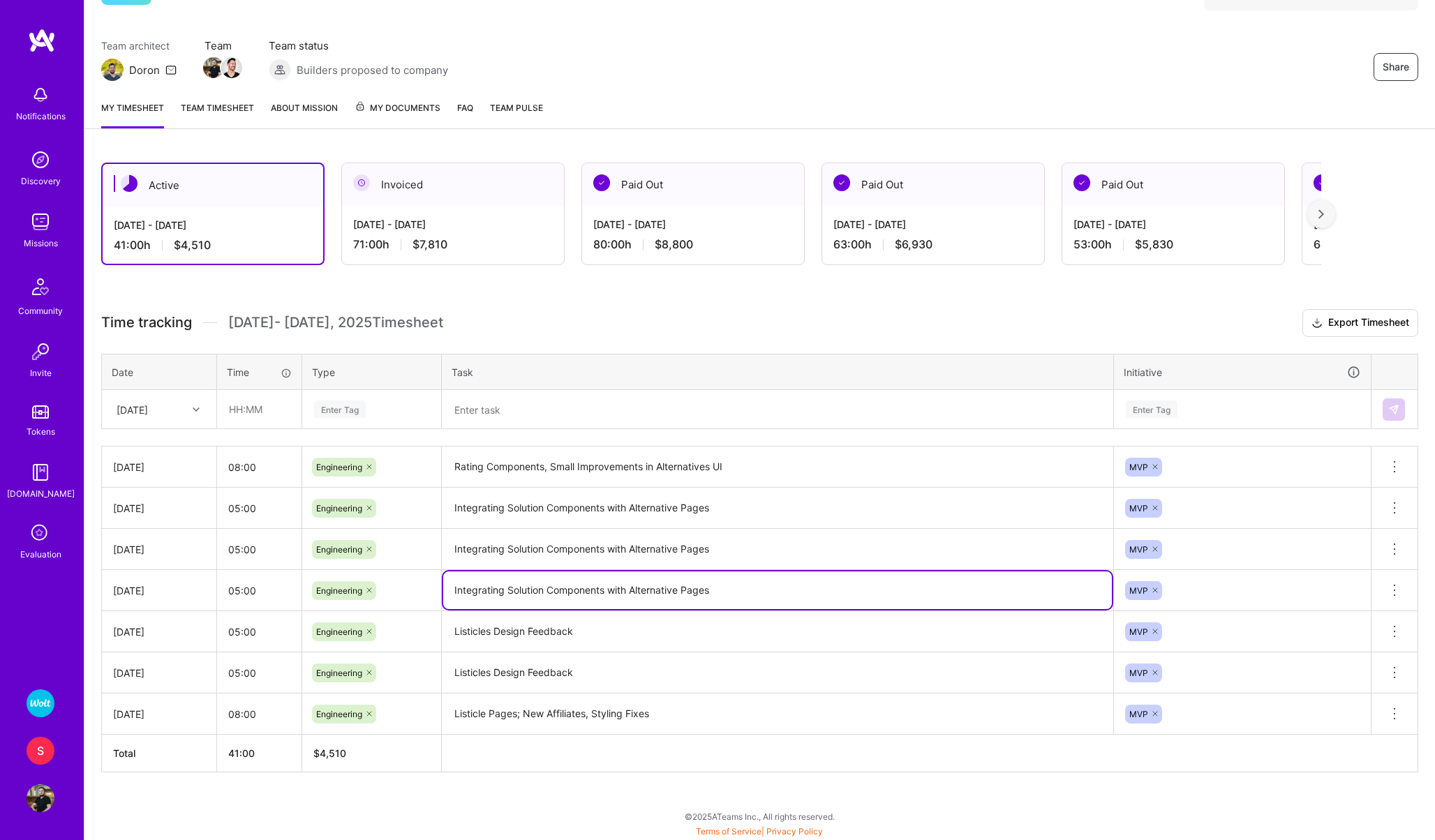
click at [513, 592] on textarea "Integrating Solution Components with Alternative Pages" at bounding box center [778, 589] width 669 height 37
type textarea "Listicles Release an"
type textarea "Listicles final touches and release"
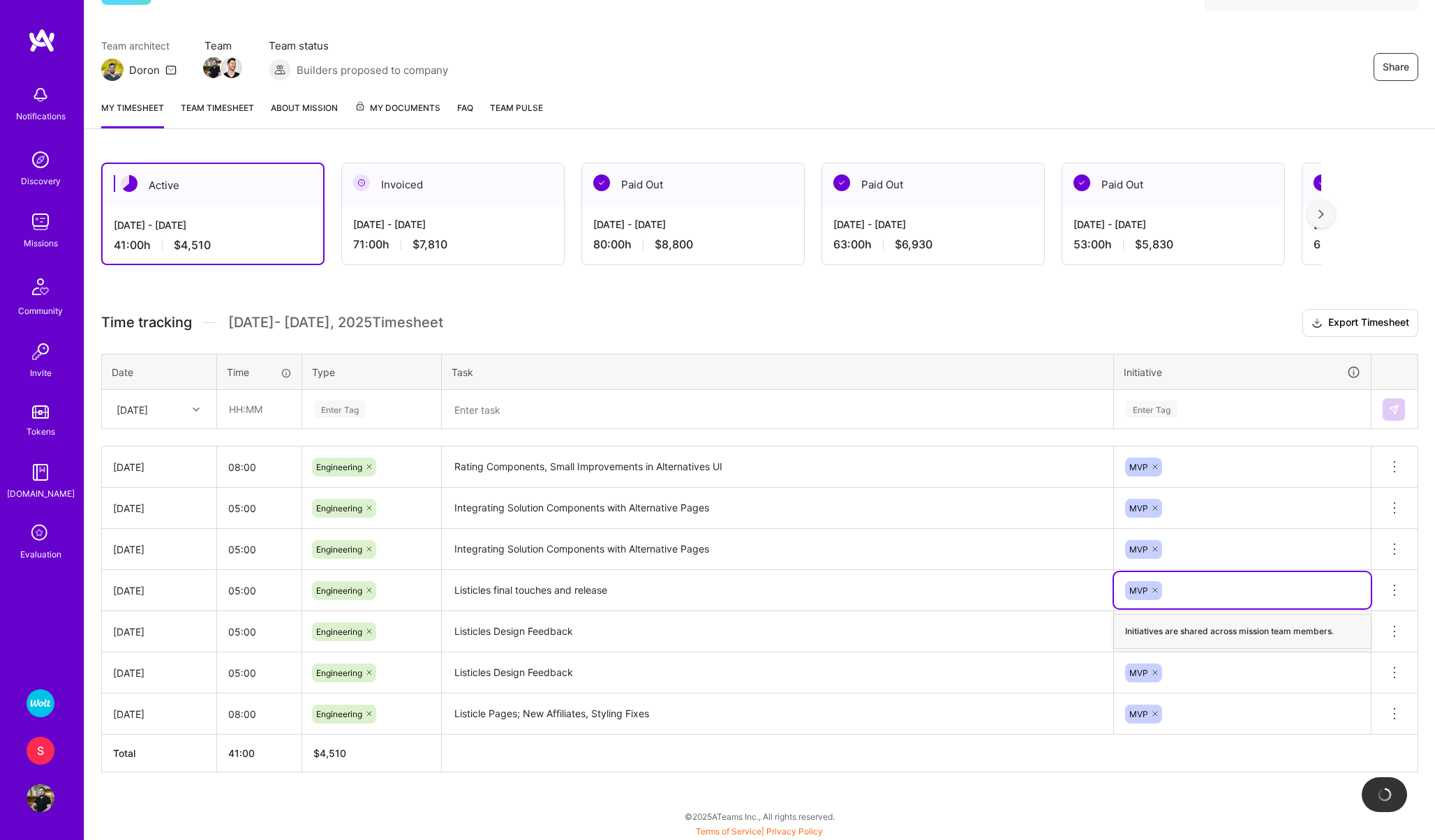
click at [1286, 580] on div "MVP" at bounding box center [1242, 590] width 237 height 21
click at [970, 587] on textarea "Listicles final touches and release" at bounding box center [778, 590] width 669 height 39
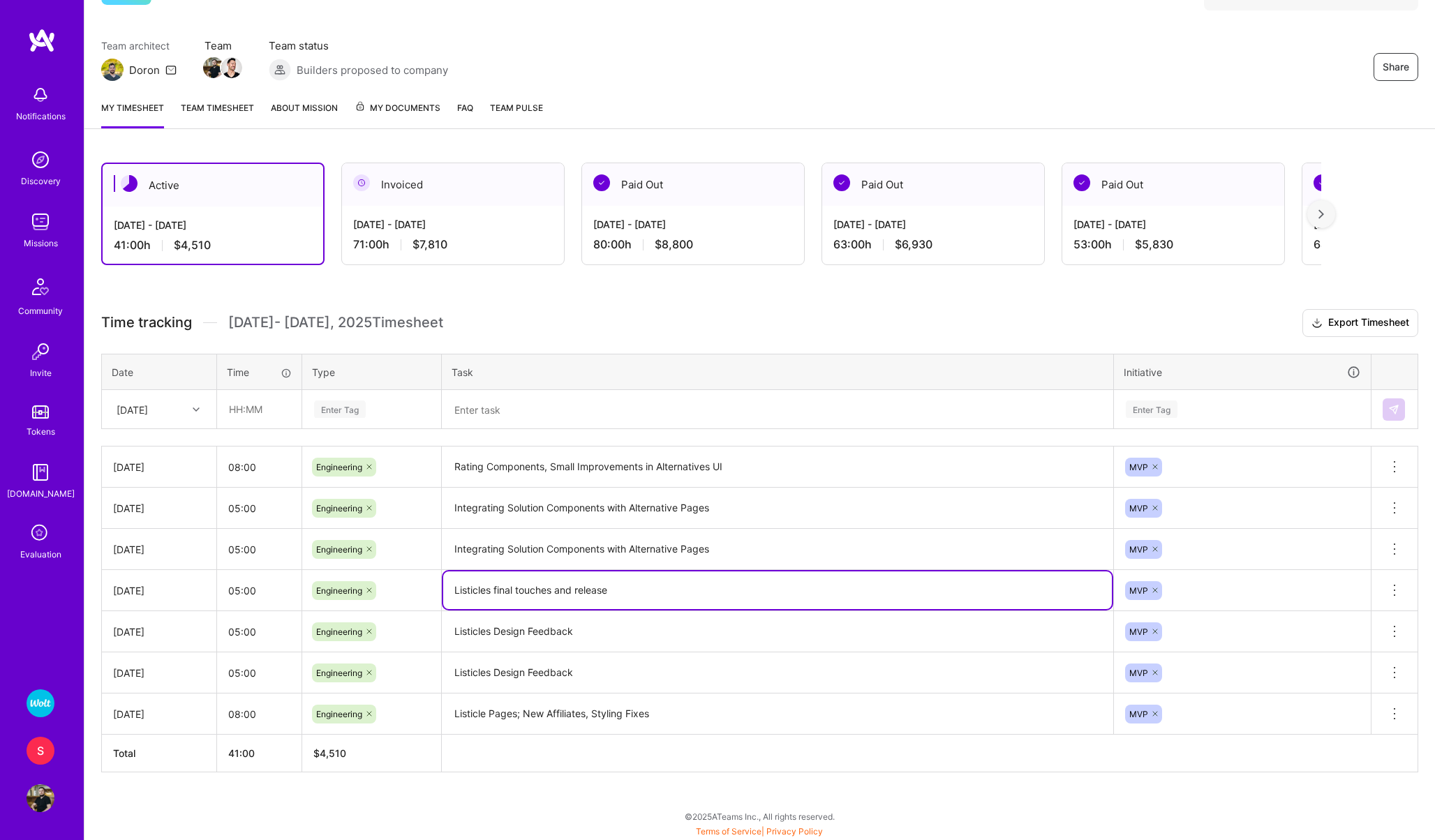
click at [955, 500] on textarea "Integrating Solution Components with Alternative Pages" at bounding box center [778, 508] width 669 height 38
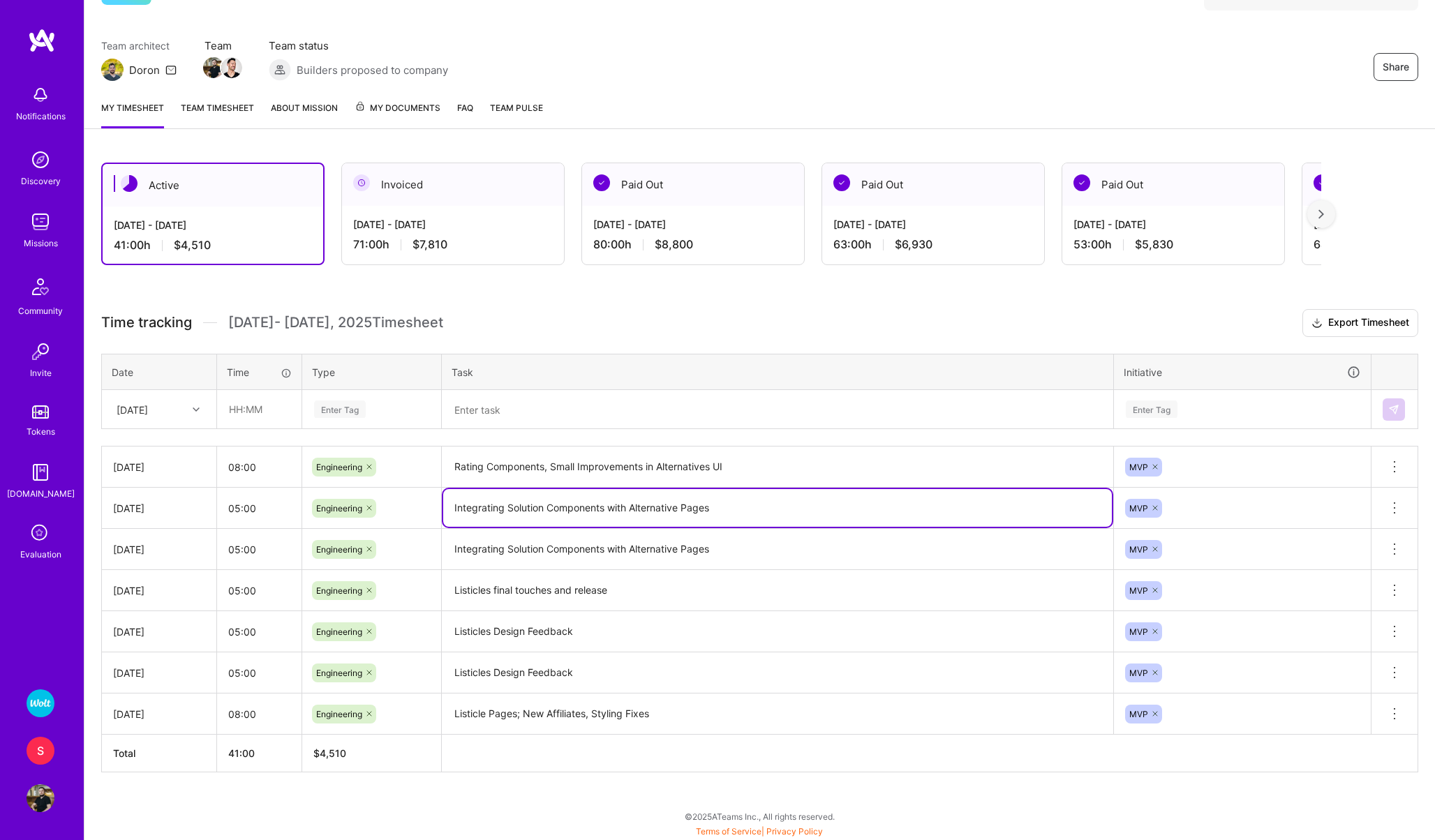
click at [926, 784] on div "Active [DATE] - [DATE] 41:00 h $4,510 Invoiced [DATE] - [DATE] 71:00 h $7,810 P…" at bounding box center [759, 493] width 1350 height 695
